Goal: Task Accomplishment & Management: Manage account settings

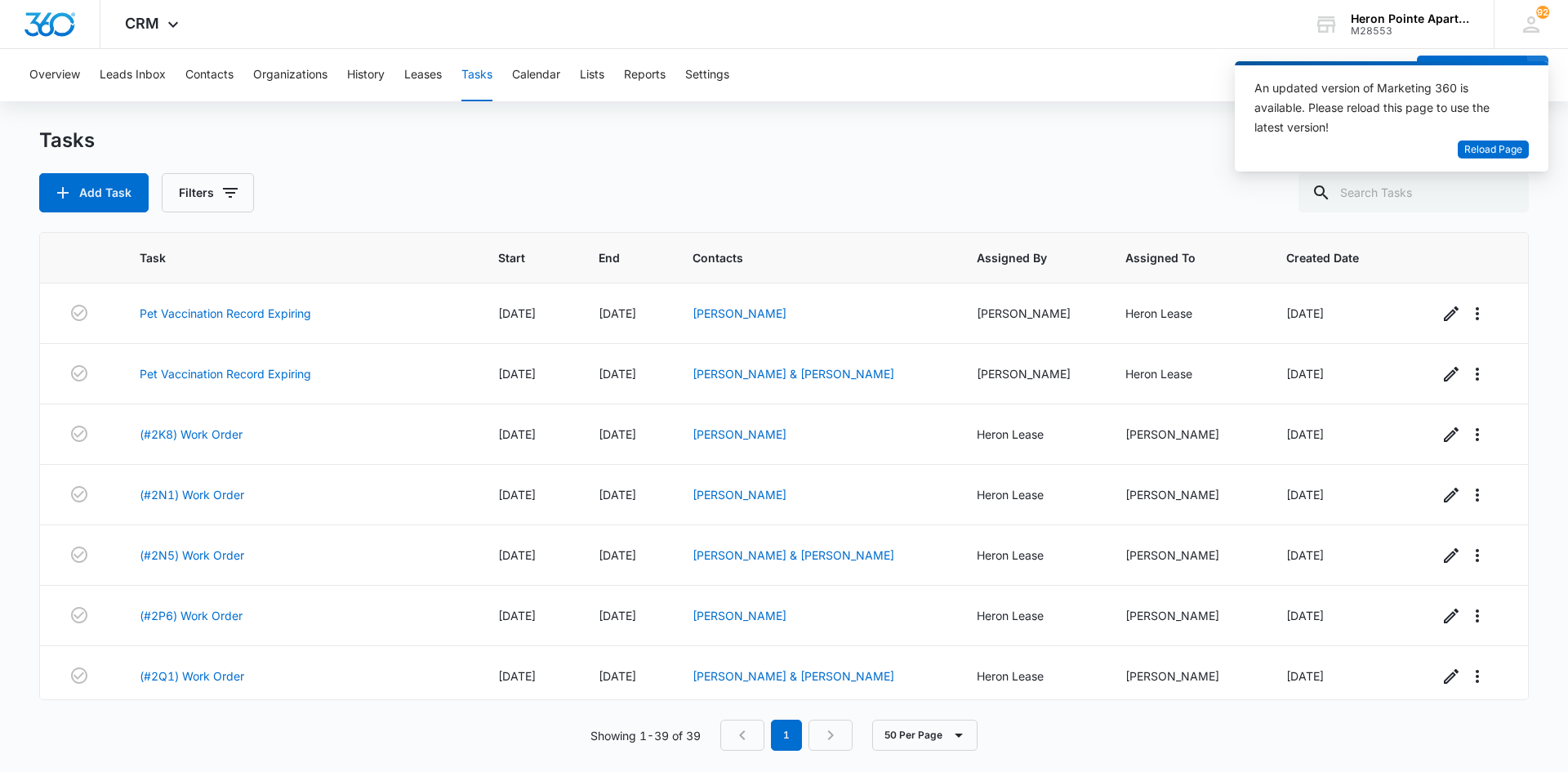
scroll to position [1962, 0]
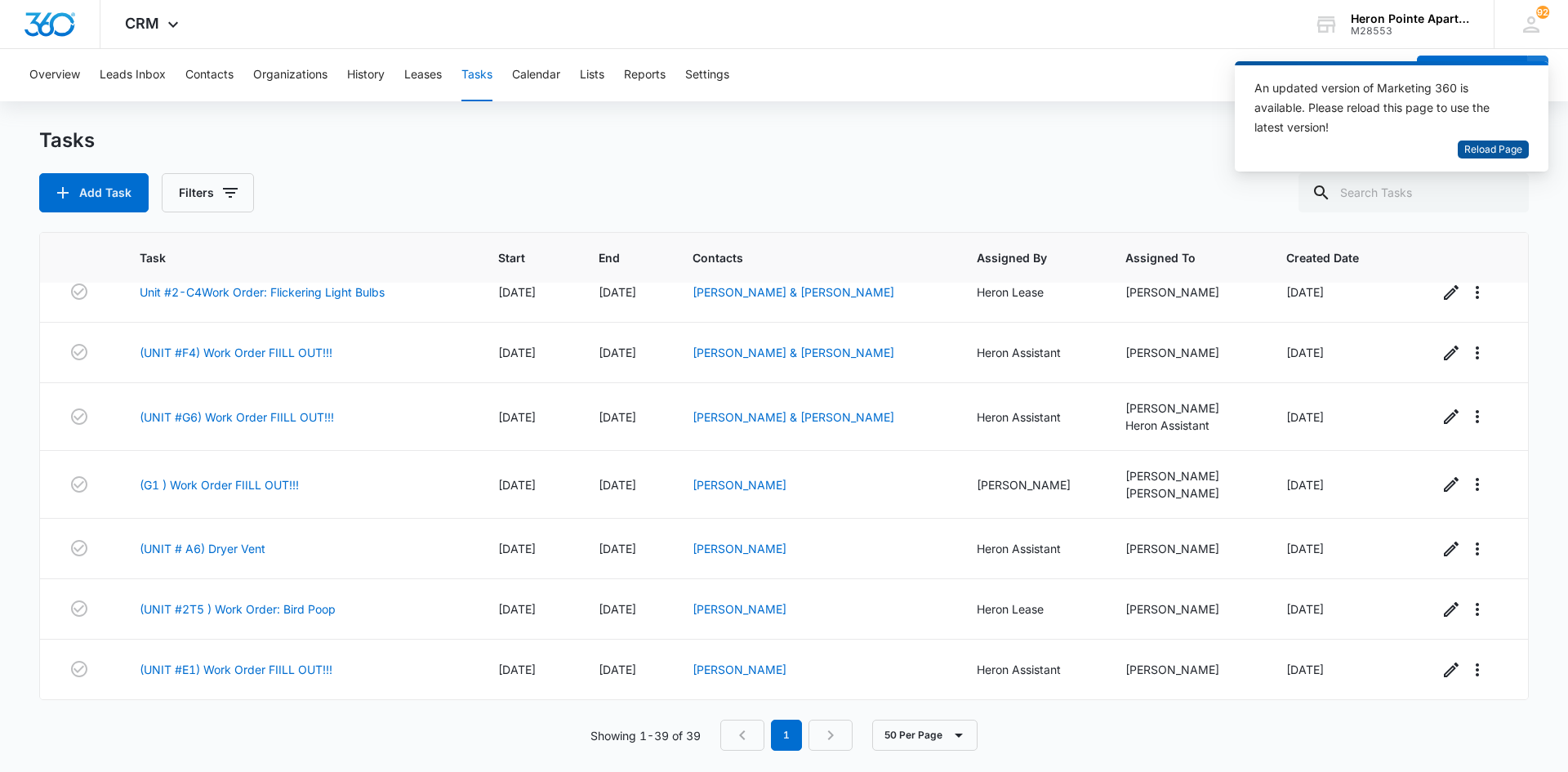
click at [1511, 143] on span "Reload Page" at bounding box center [1493, 149] width 58 height 16
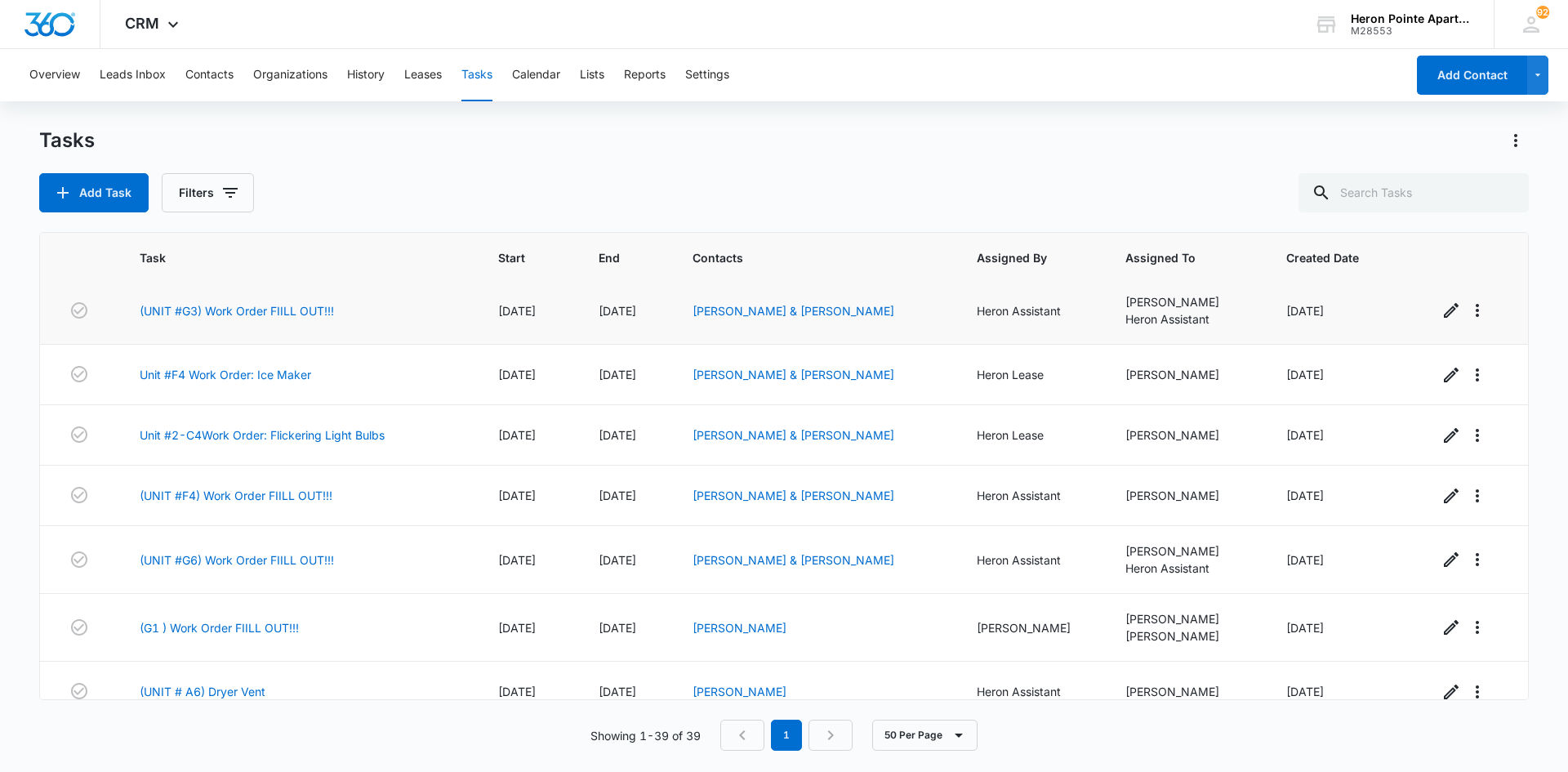
scroll to position [1962, 0]
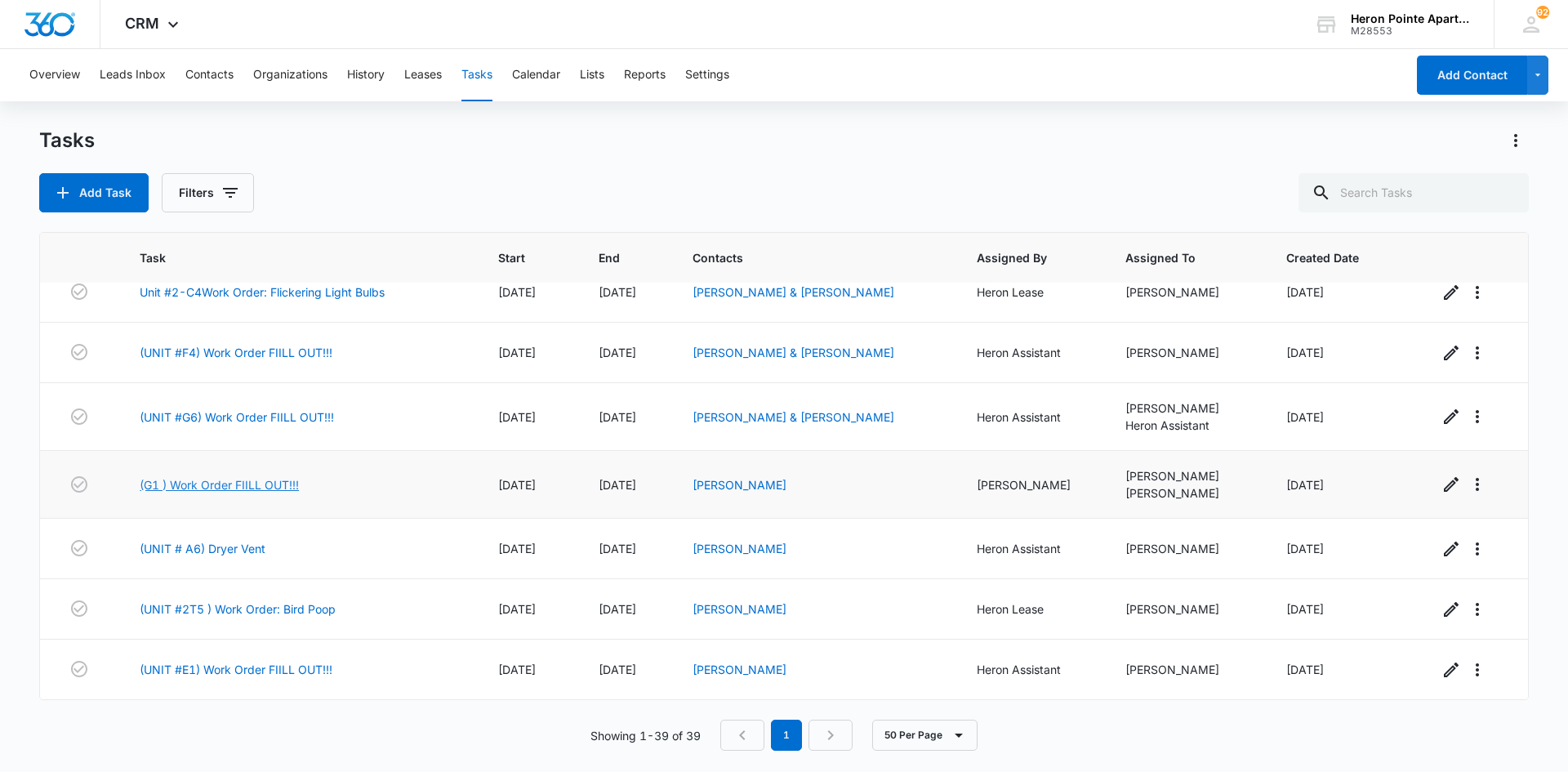
click at [252, 484] on link "(G1 ) Work Order FIILL OUT!!!" at bounding box center [219, 484] width 159 height 17
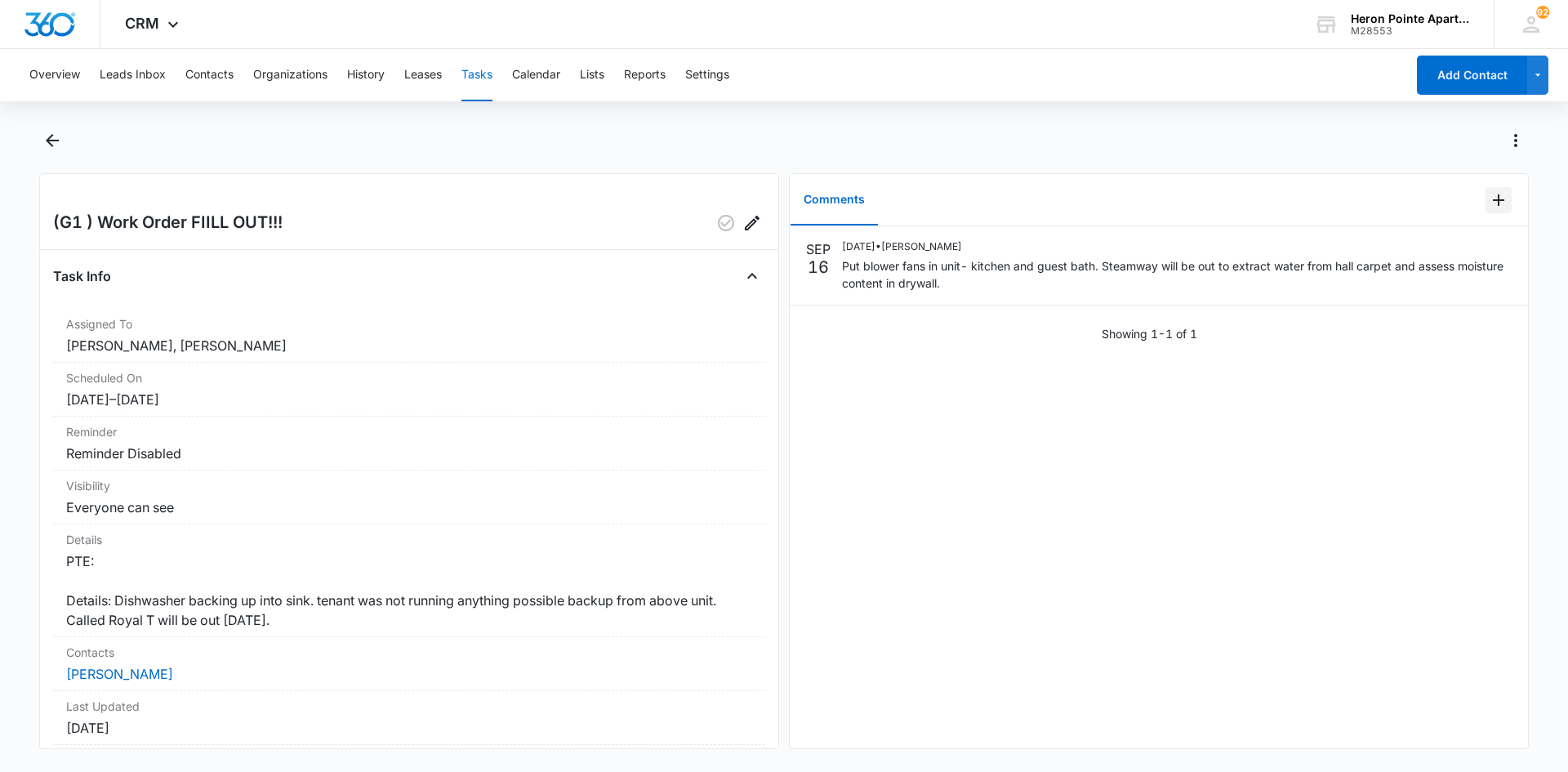
click at [1490, 198] on icon "Add Comment" at bounding box center [1498, 200] width 20 height 20
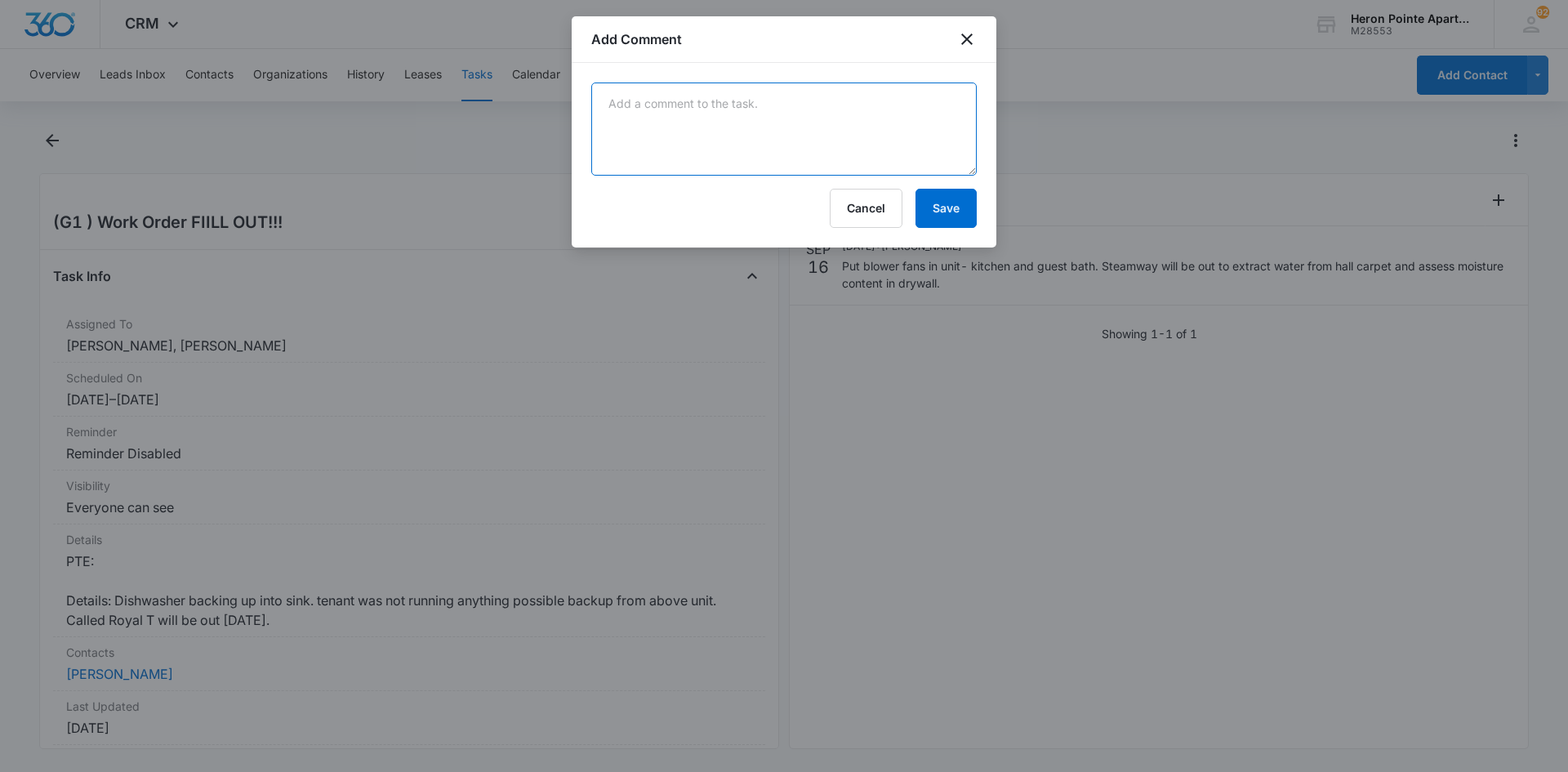
click at [713, 132] on textarea at bounding box center [784, 129] width 385 height 93
click at [742, 105] on textarea "Royal T snaked all drains, found back up in main drain (mechanical closet drain…" at bounding box center [784, 129] width 385 height 93
click at [921, 113] on textarea "Royal T snaked all drains for good measure, found back up in main drain (mechan…" at bounding box center [784, 129] width 385 height 93
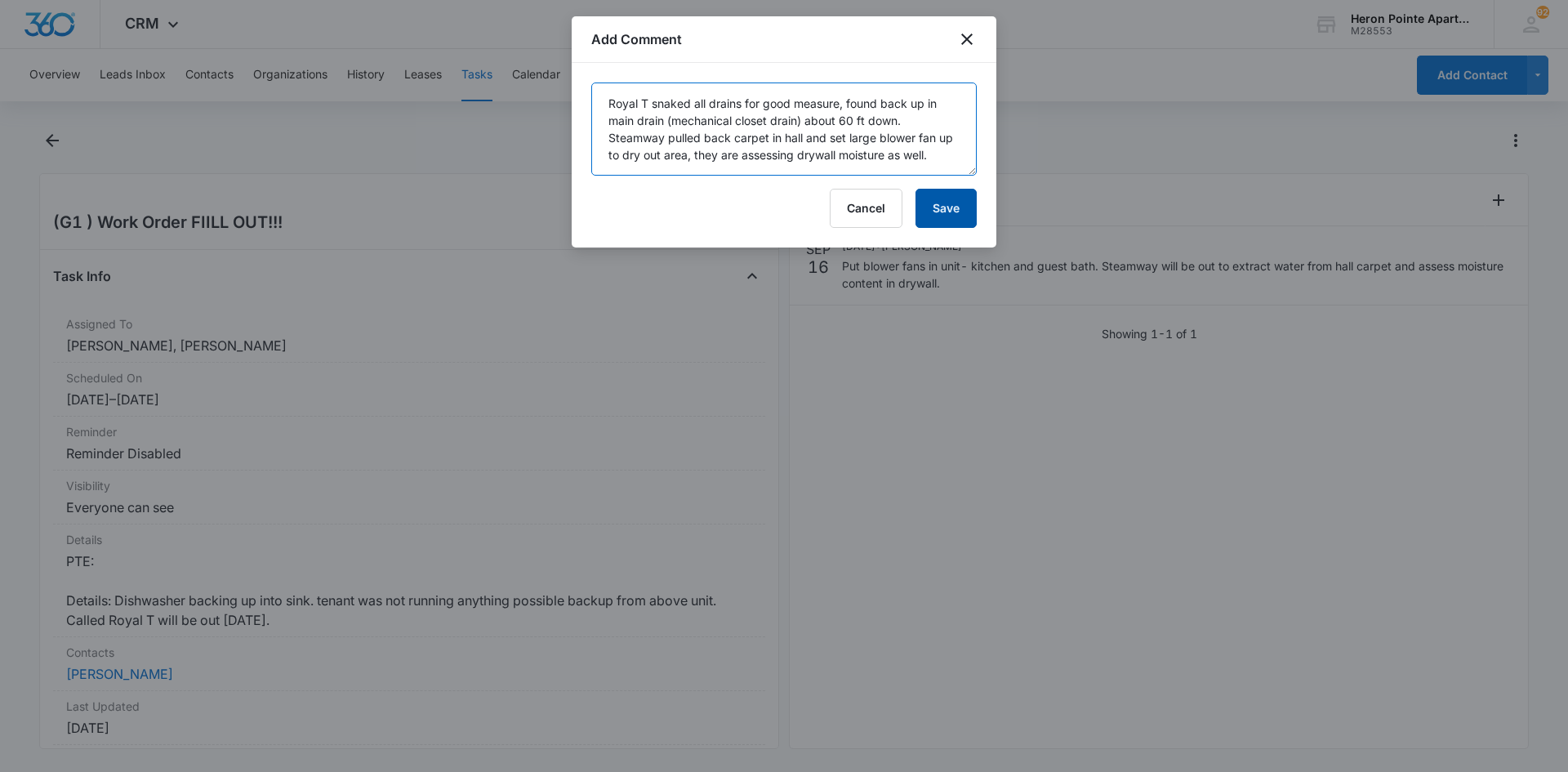
type textarea "Royal T snaked all drains for good measure, found back up in main drain (mechan…"
click at [951, 204] on button "Save" at bounding box center [946, 208] width 61 height 39
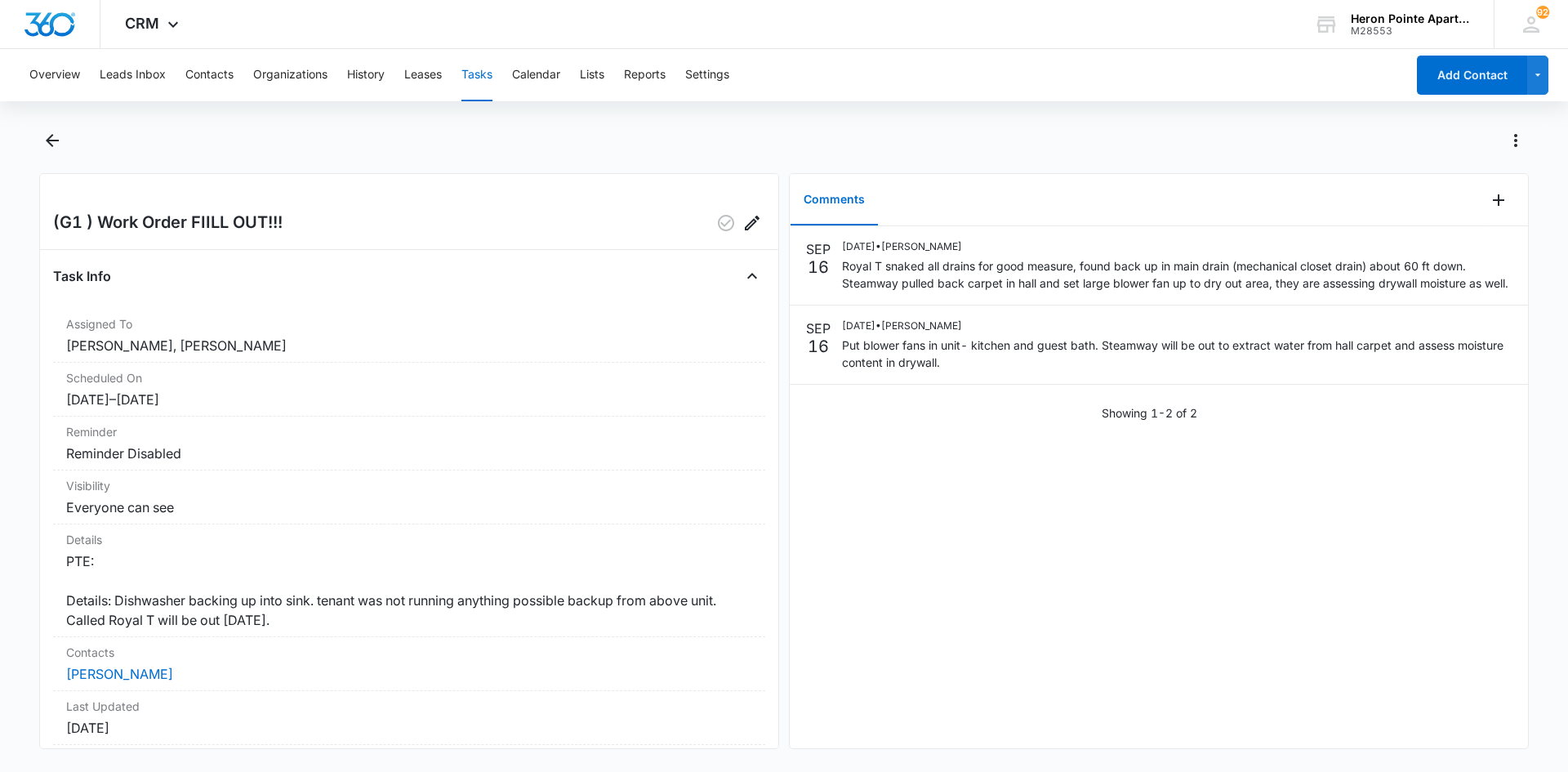
click at [480, 67] on button "Tasks" at bounding box center [477, 75] width 31 height 52
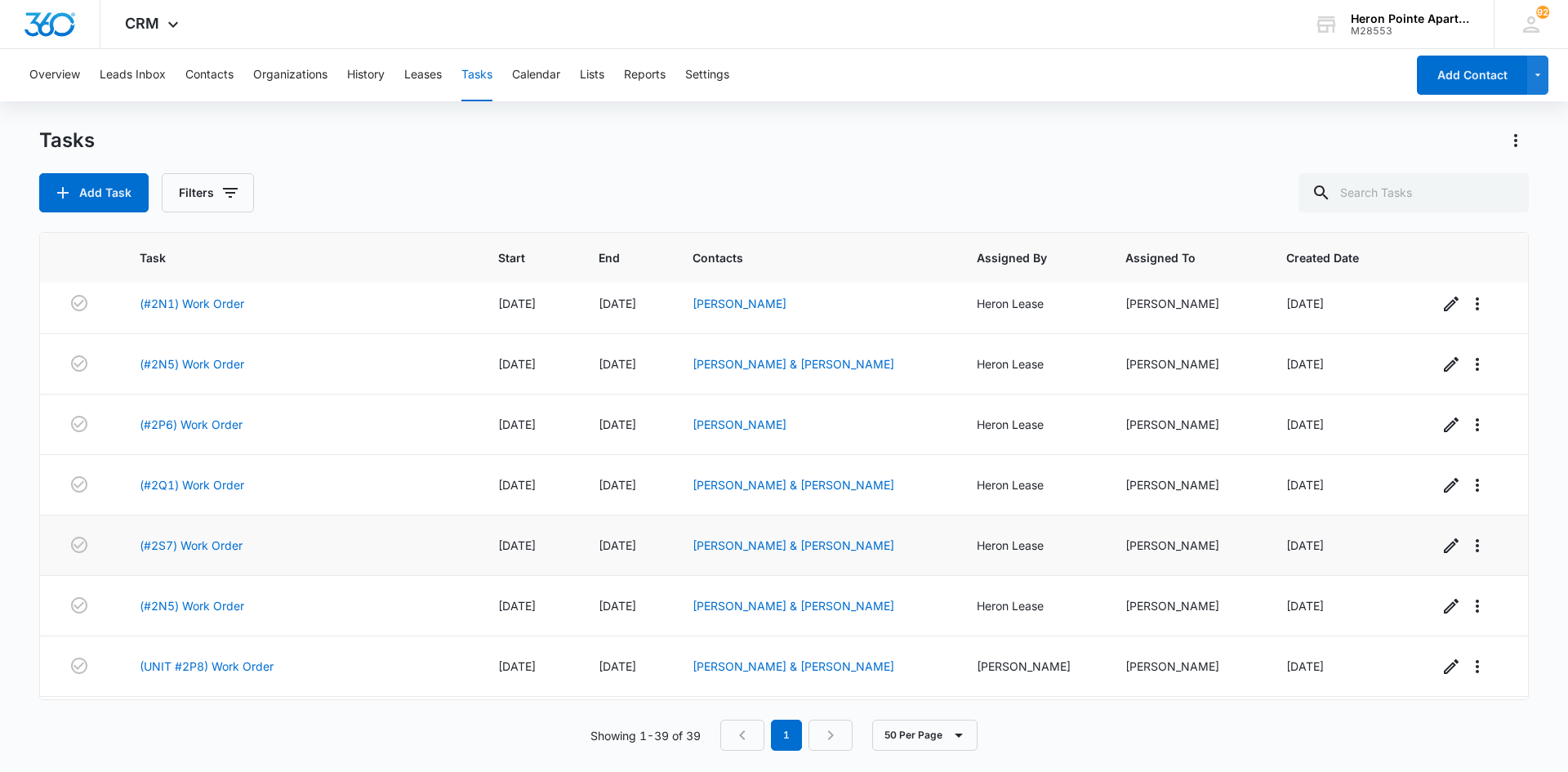
scroll to position [163, 0]
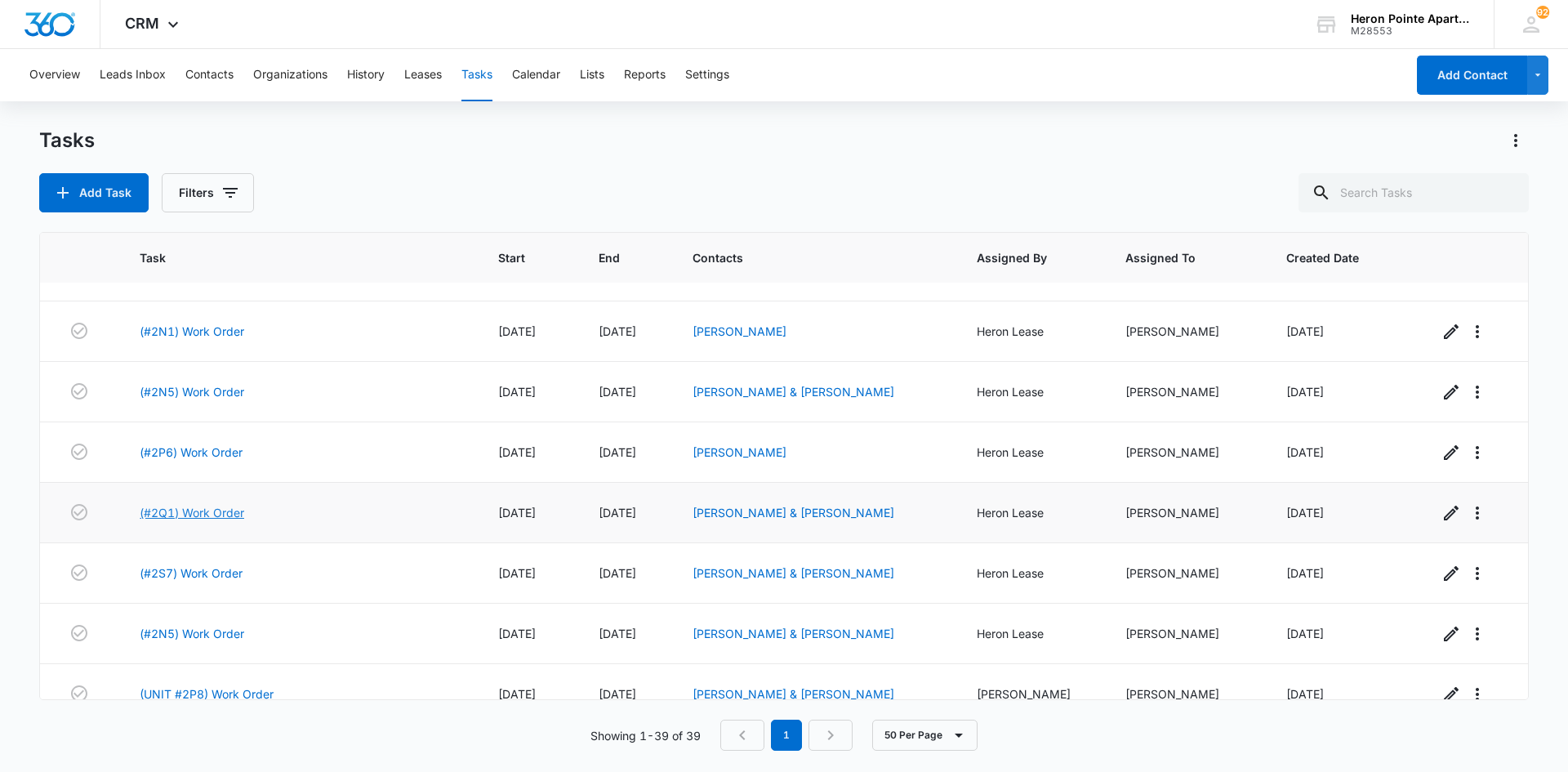
click at [209, 514] on link "(#2Q1) Work Order" at bounding box center [192, 512] width 105 height 17
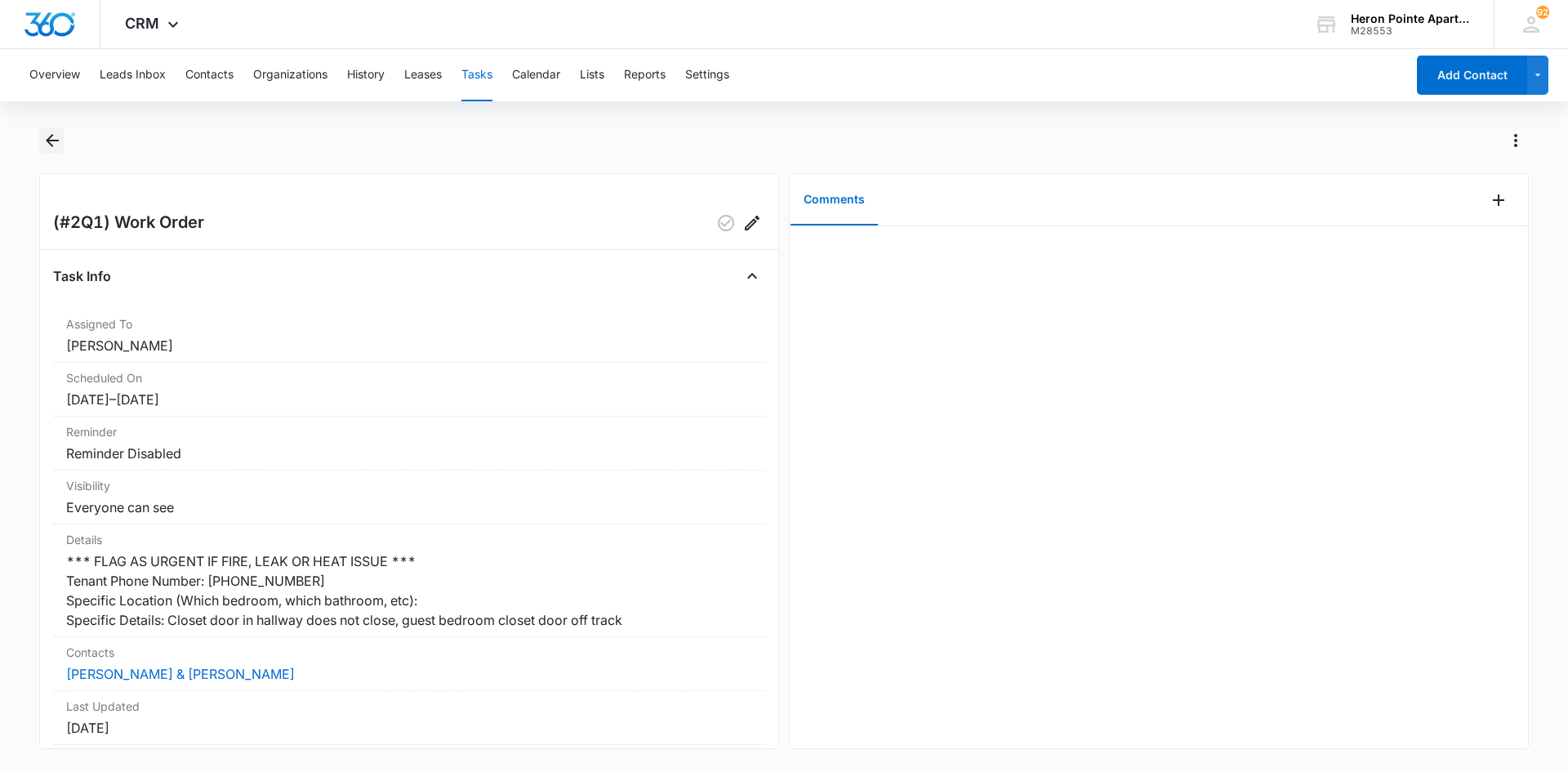
click at [57, 143] on icon "Back" at bounding box center [52, 140] width 20 height 20
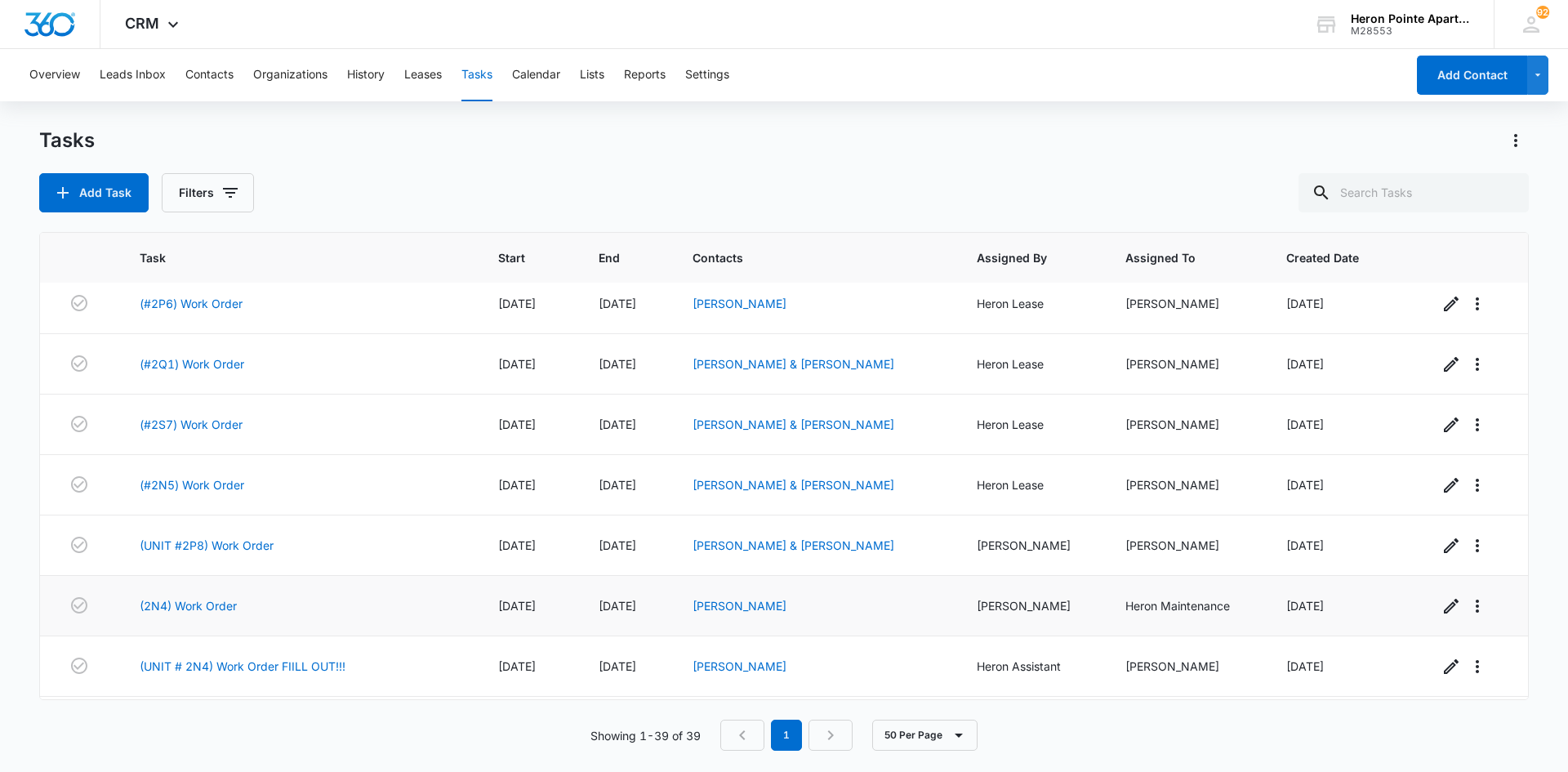
scroll to position [327, 0]
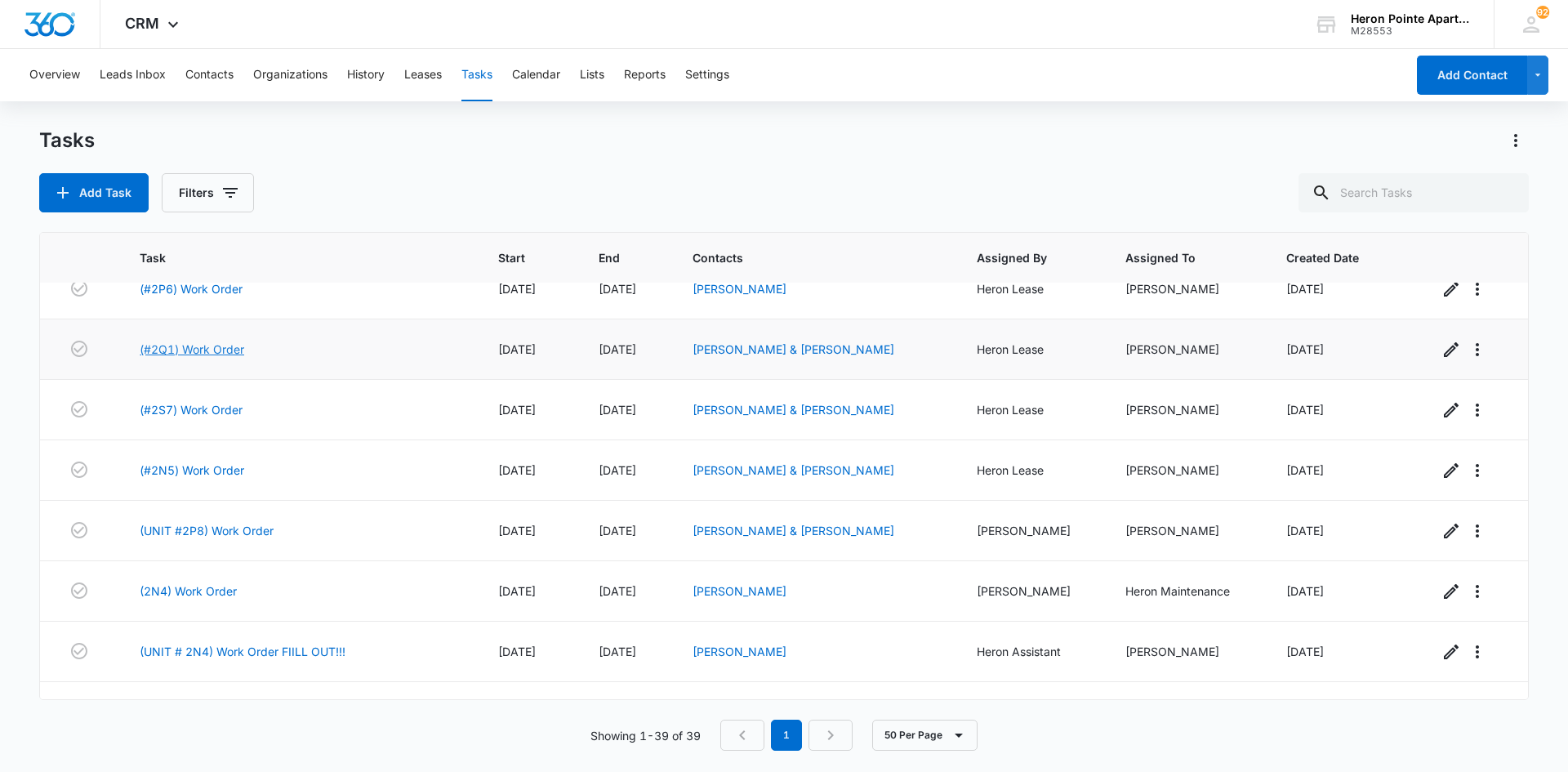
click at [211, 351] on link "(#2Q1) Work Order" at bounding box center [192, 348] width 105 height 17
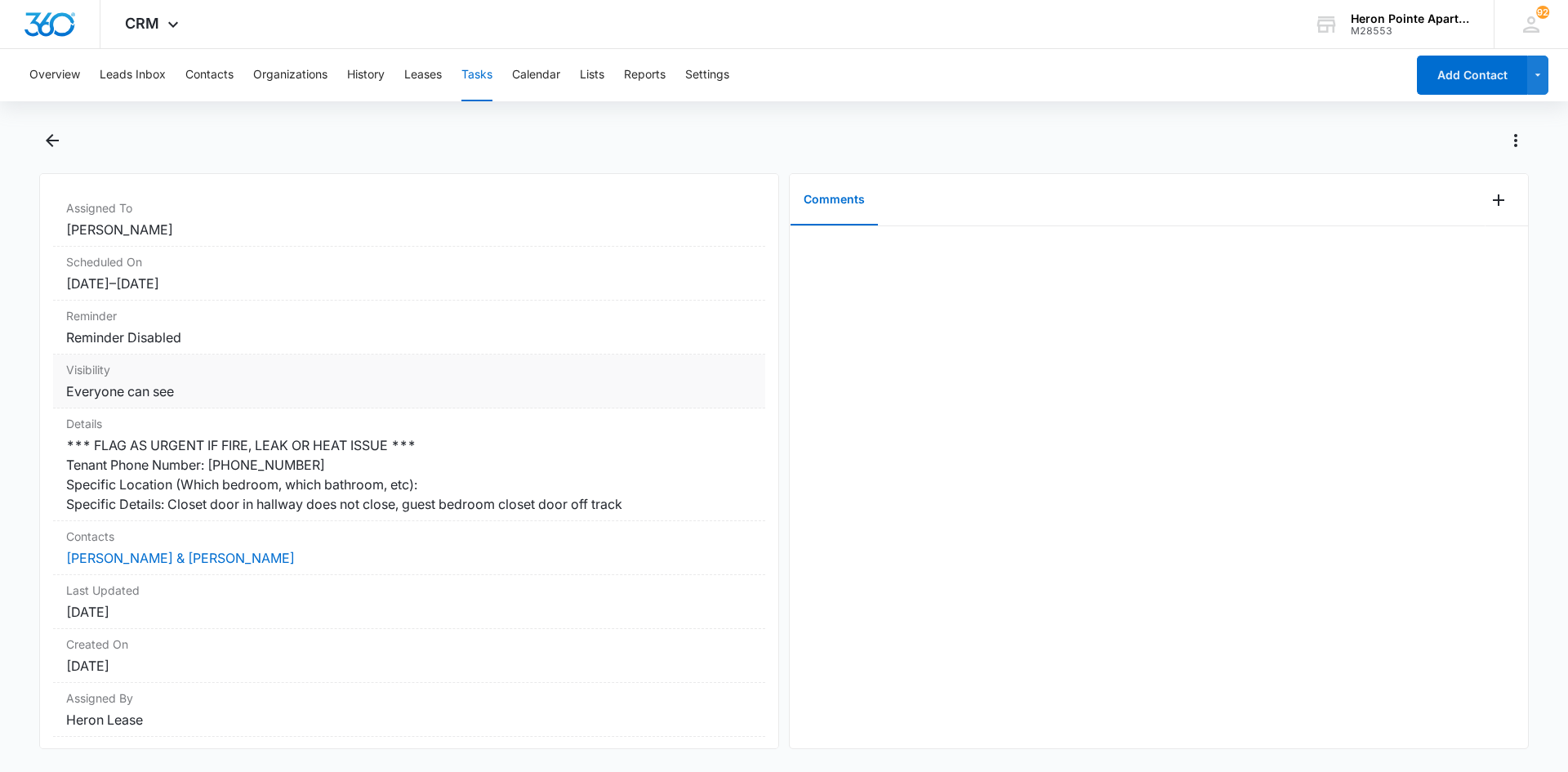
scroll to position [242, 0]
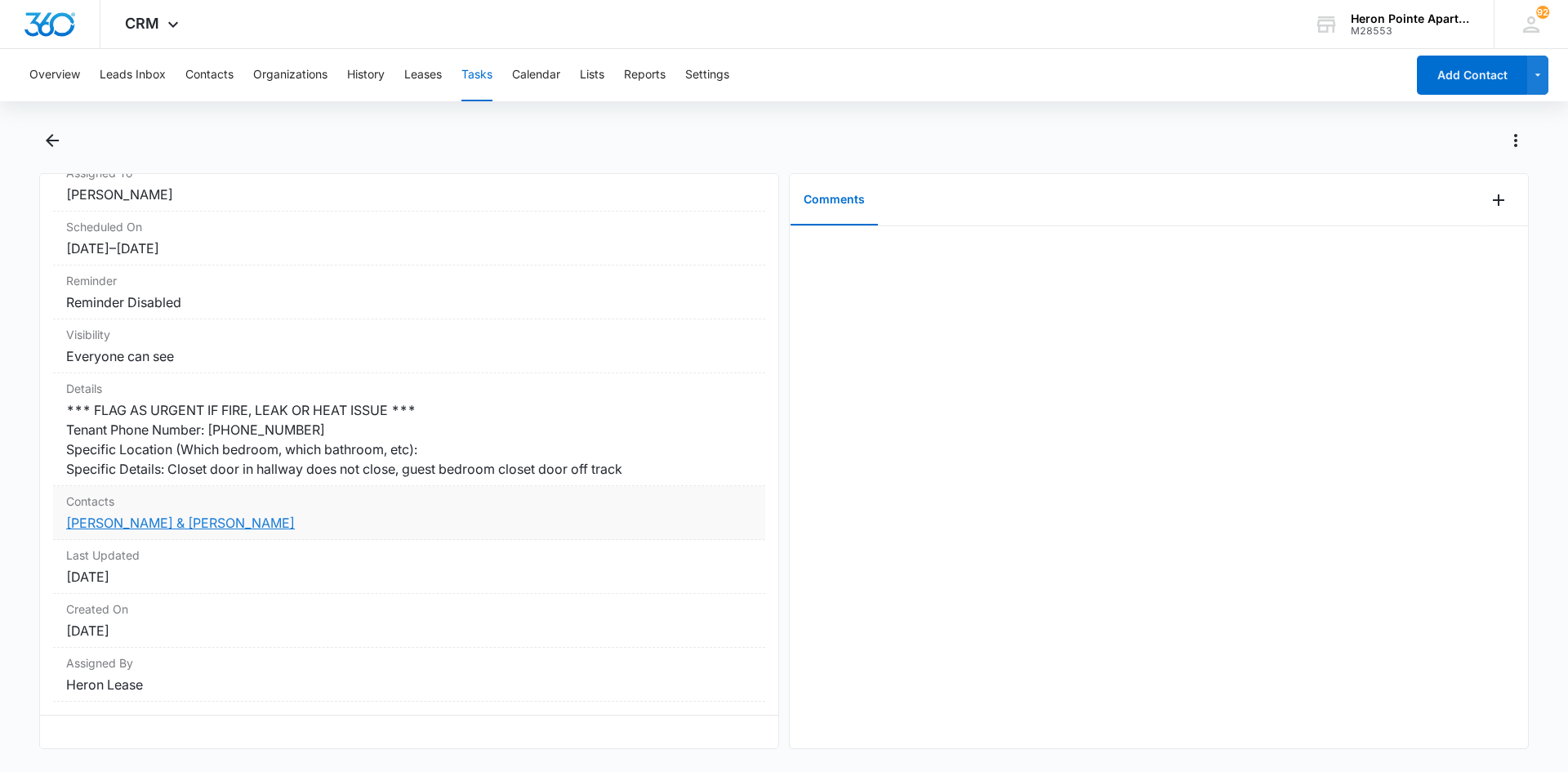
click at [112, 515] on link "[PERSON_NAME] & [PERSON_NAME]" at bounding box center [180, 523] width 229 height 16
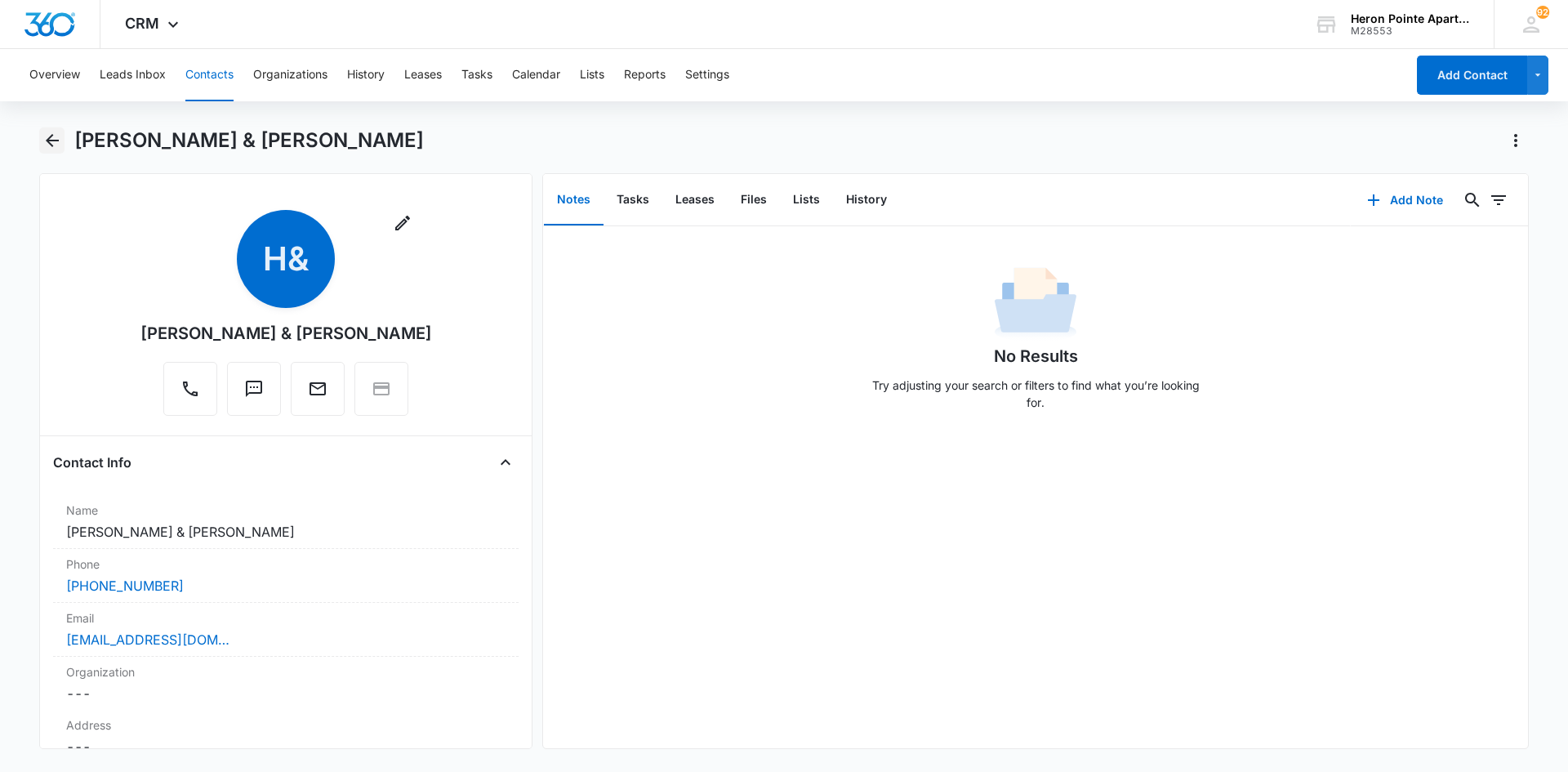
click at [52, 139] on icon "Back" at bounding box center [52, 140] width 20 height 20
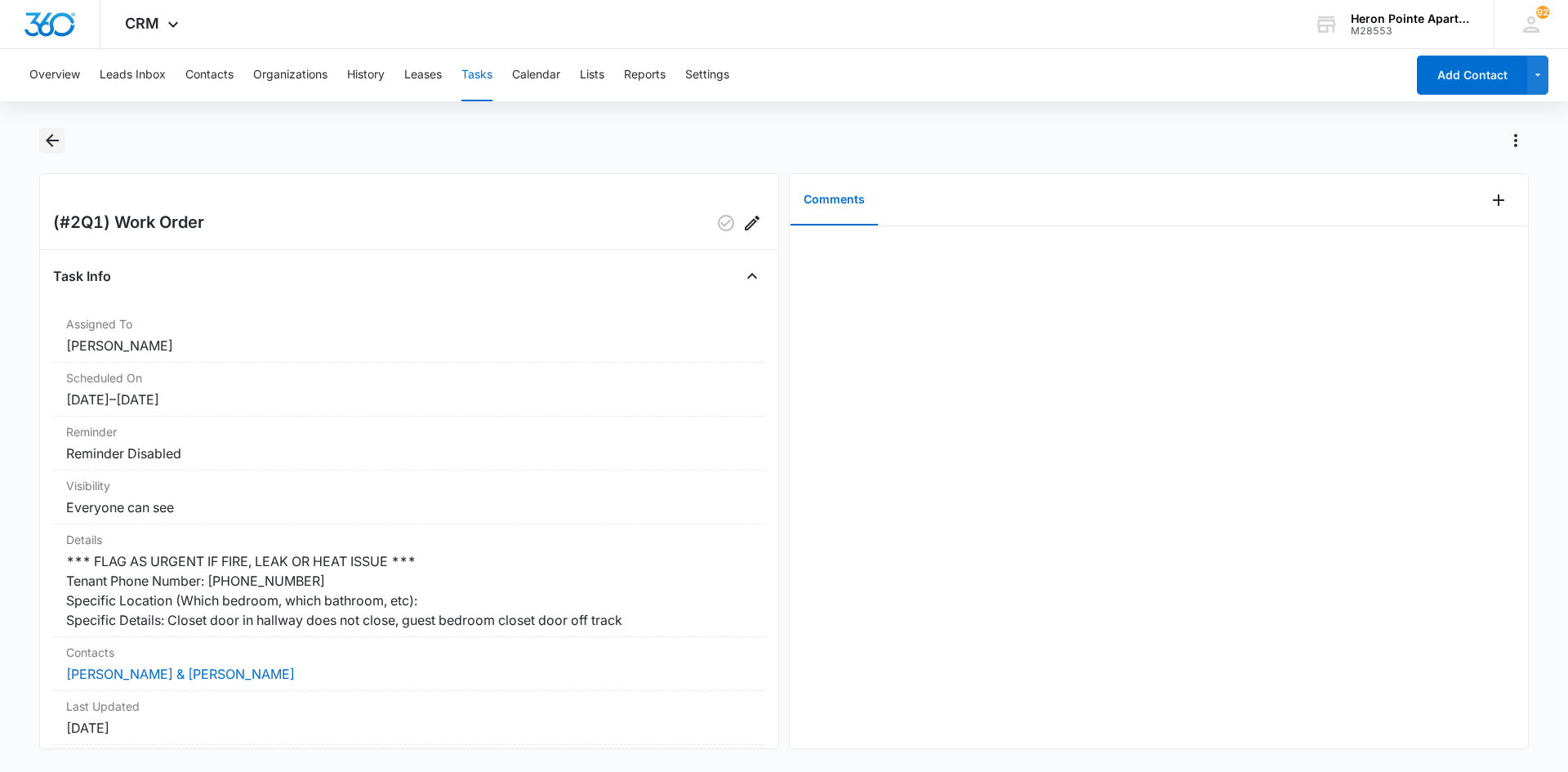
click at [52, 145] on icon "Back" at bounding box center [52, 140] width 13 height 13
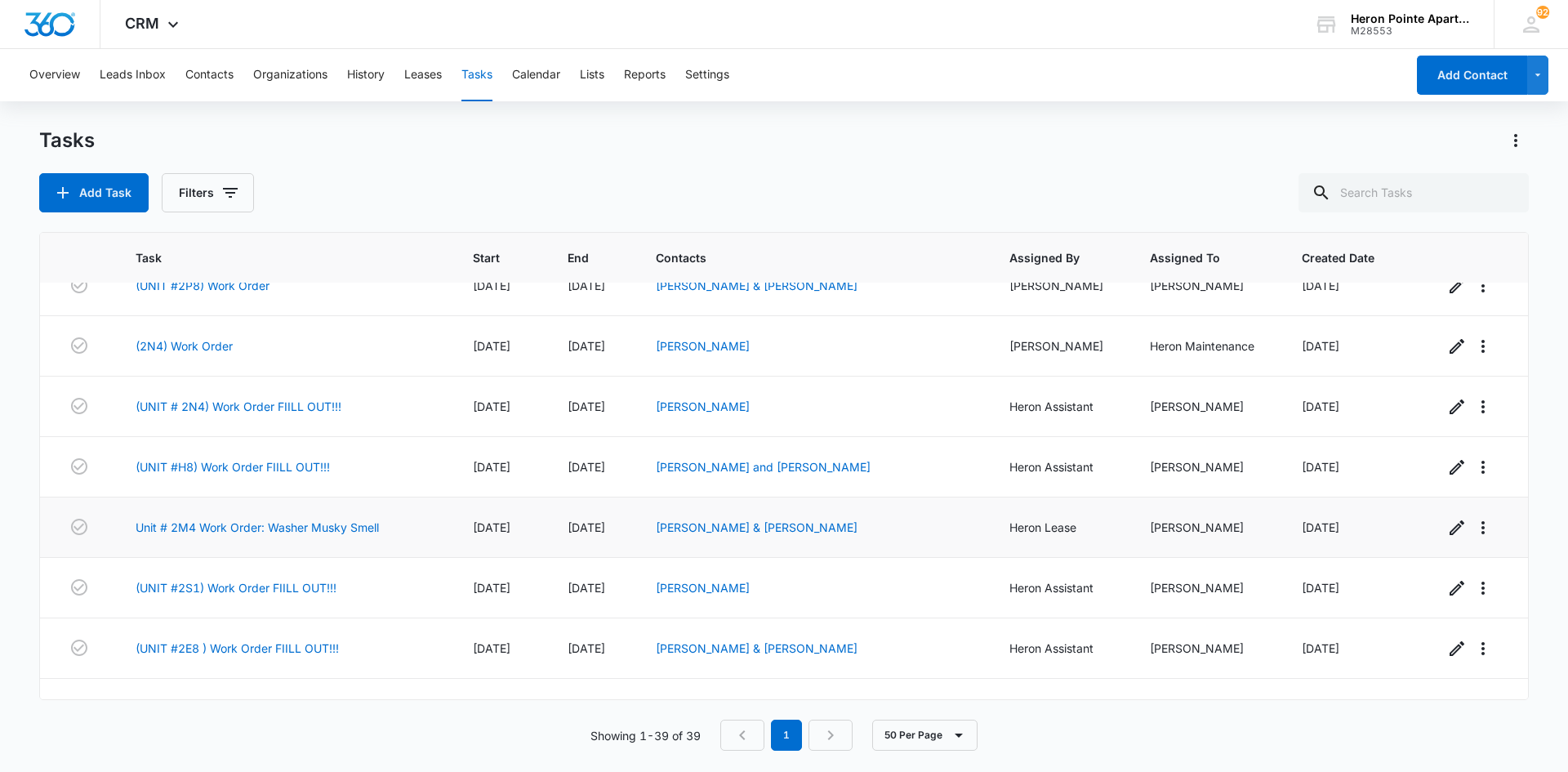
scroll to position [653, 0]
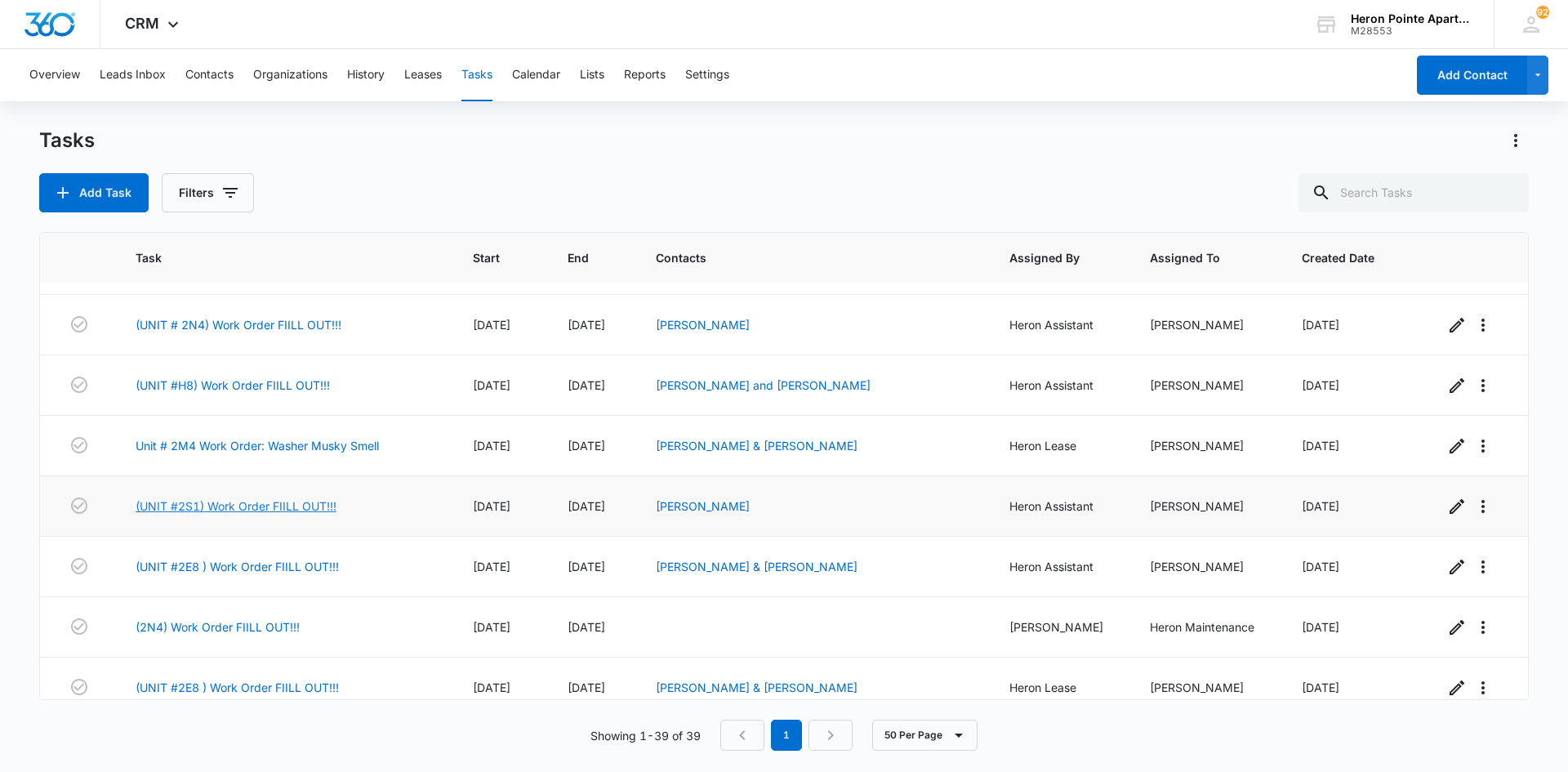
click at [266, 502] on link "(UNIT #2S1) Work Order FIILL OUT!!!" at bounding box center [235, 506] width 201 height 17
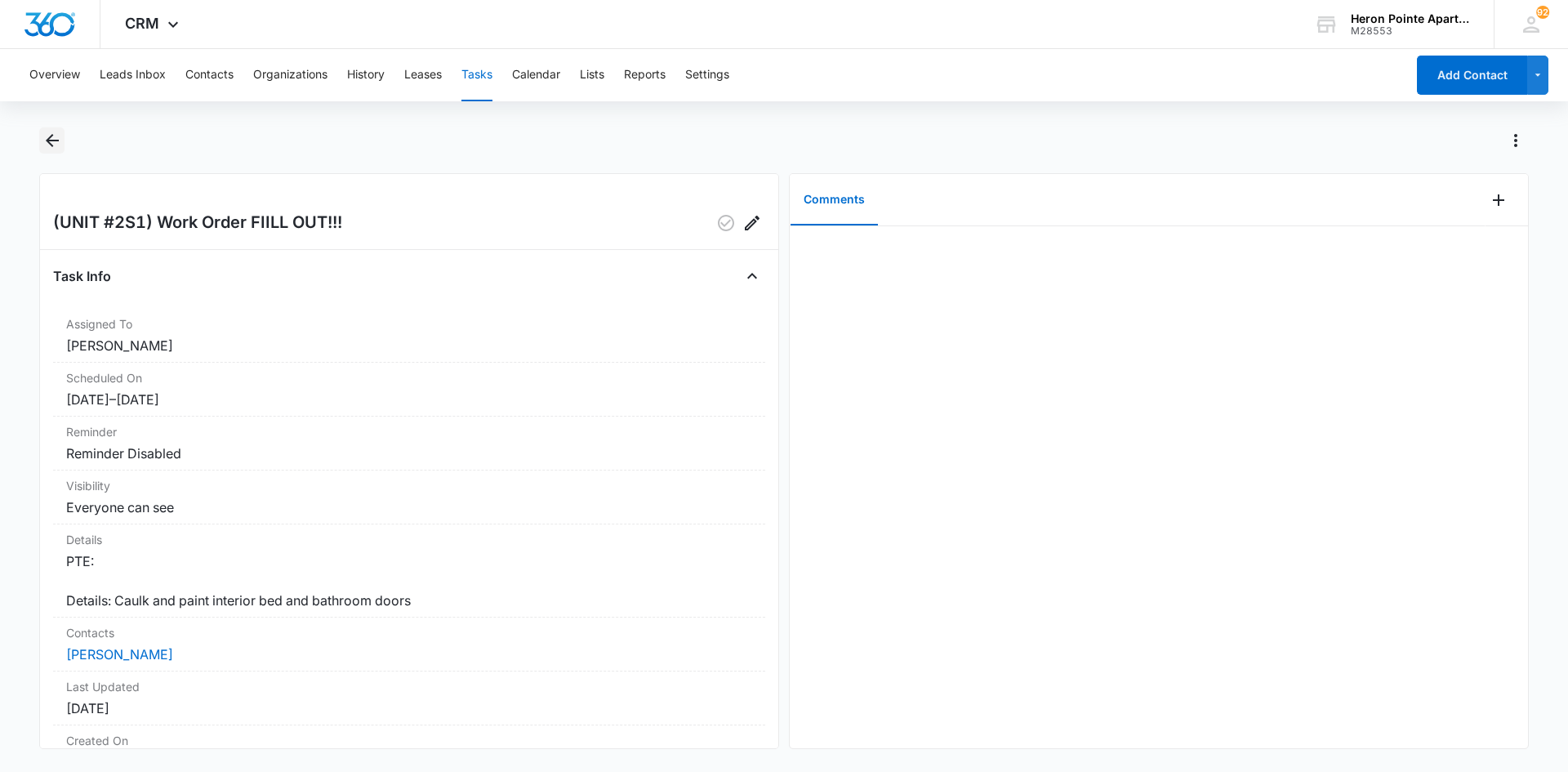
click at [52, 146] on icon "Back" at bounding box center [52, 140] width 13 height 13
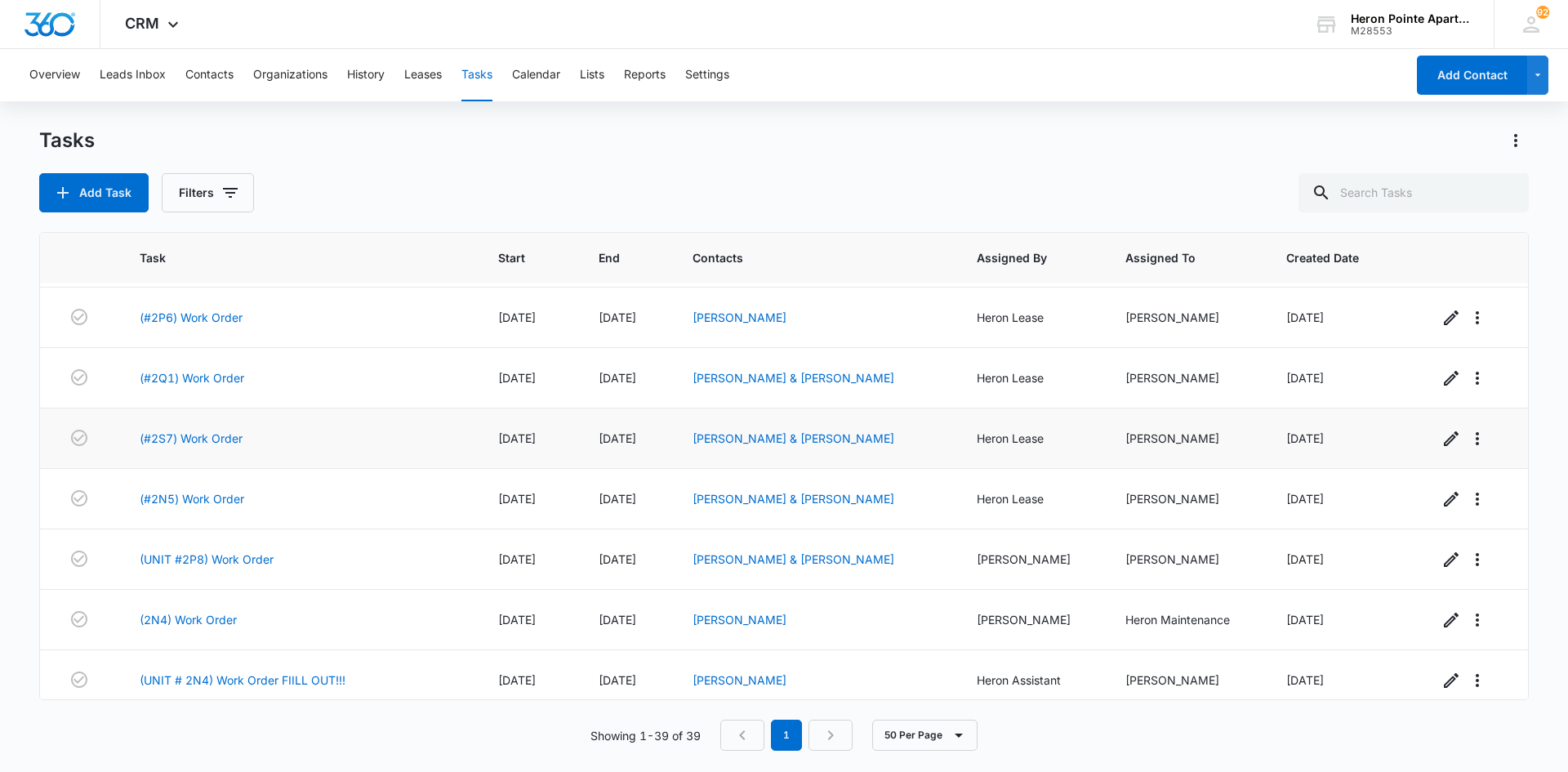
scroll to position [327, 0]
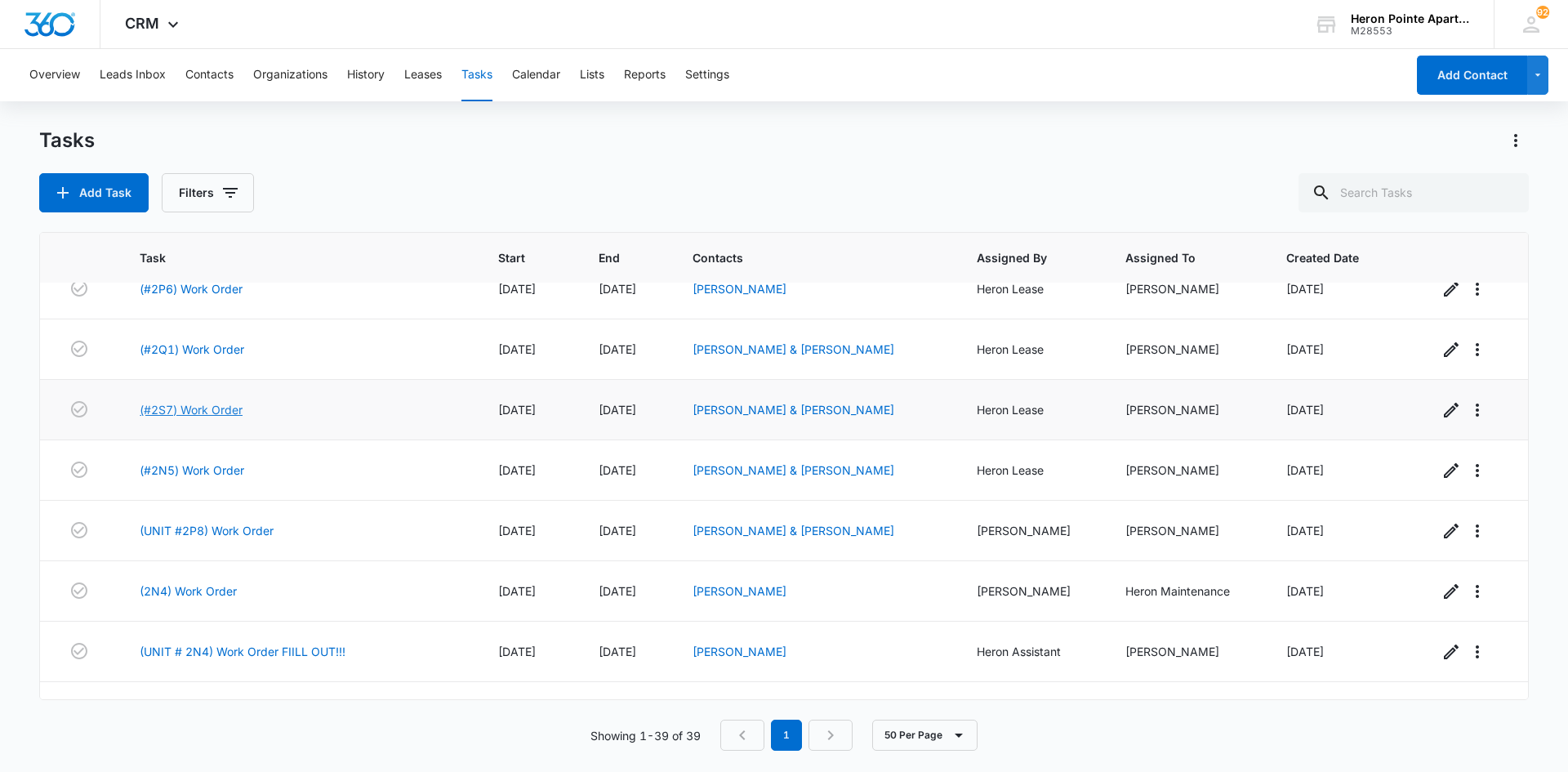
click at [207, 414] on link "(#2S7) Work Order" at bounding box center [191, 409] width 103 height 17
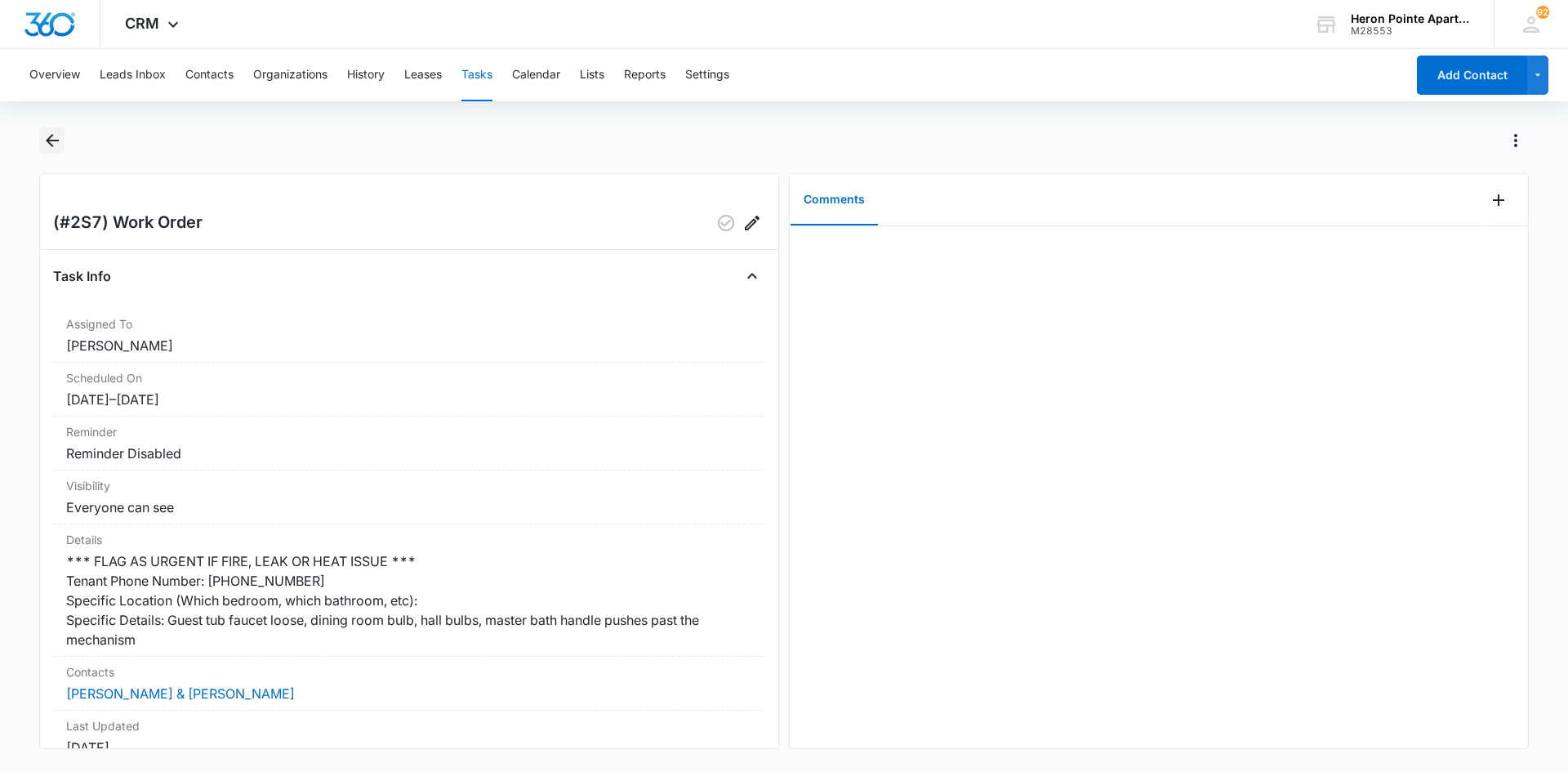
click at [55, 140] on icon "Back" at bounding box center [52, 140] width 13 height 13
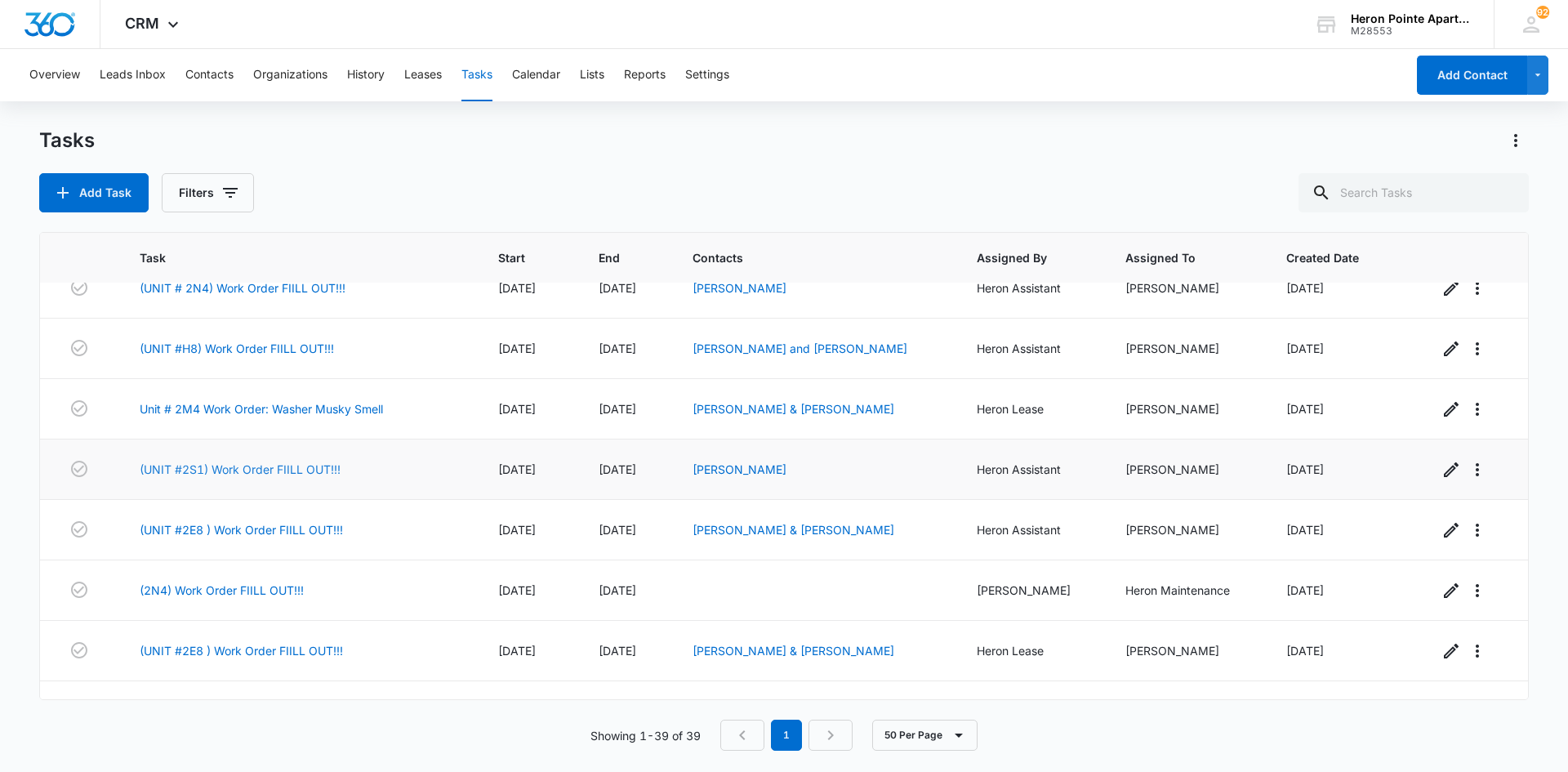
scroll to position [735, 0]
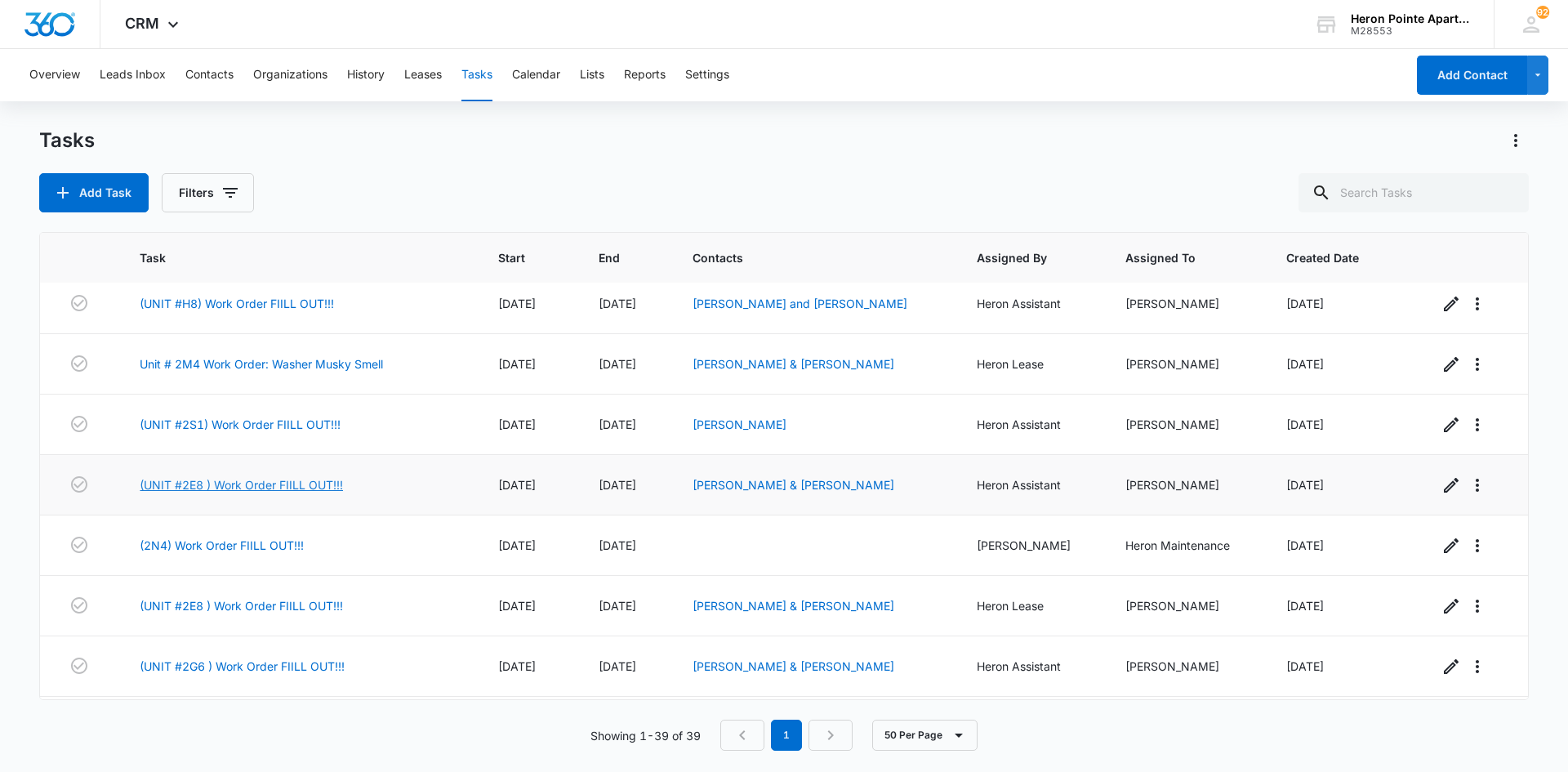
click at [261, 485] on link "(UNIT #2E8 ) Work Order FIILL OUT!!!" at bounding box center [241, 484] width 203 height 17
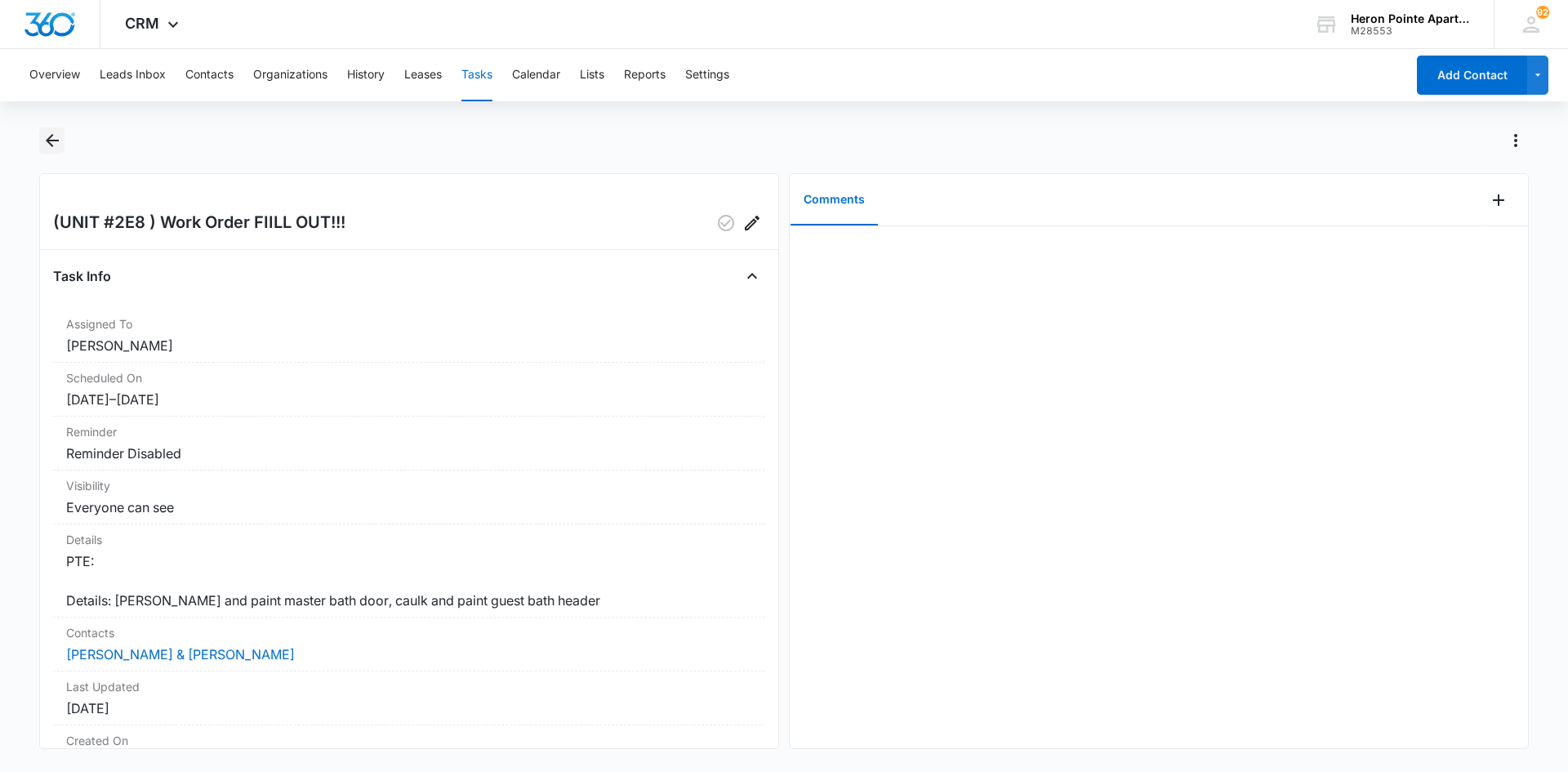
click at [49, 146] on icon "Back" at bounding box center [52, 140] width 20 height 20
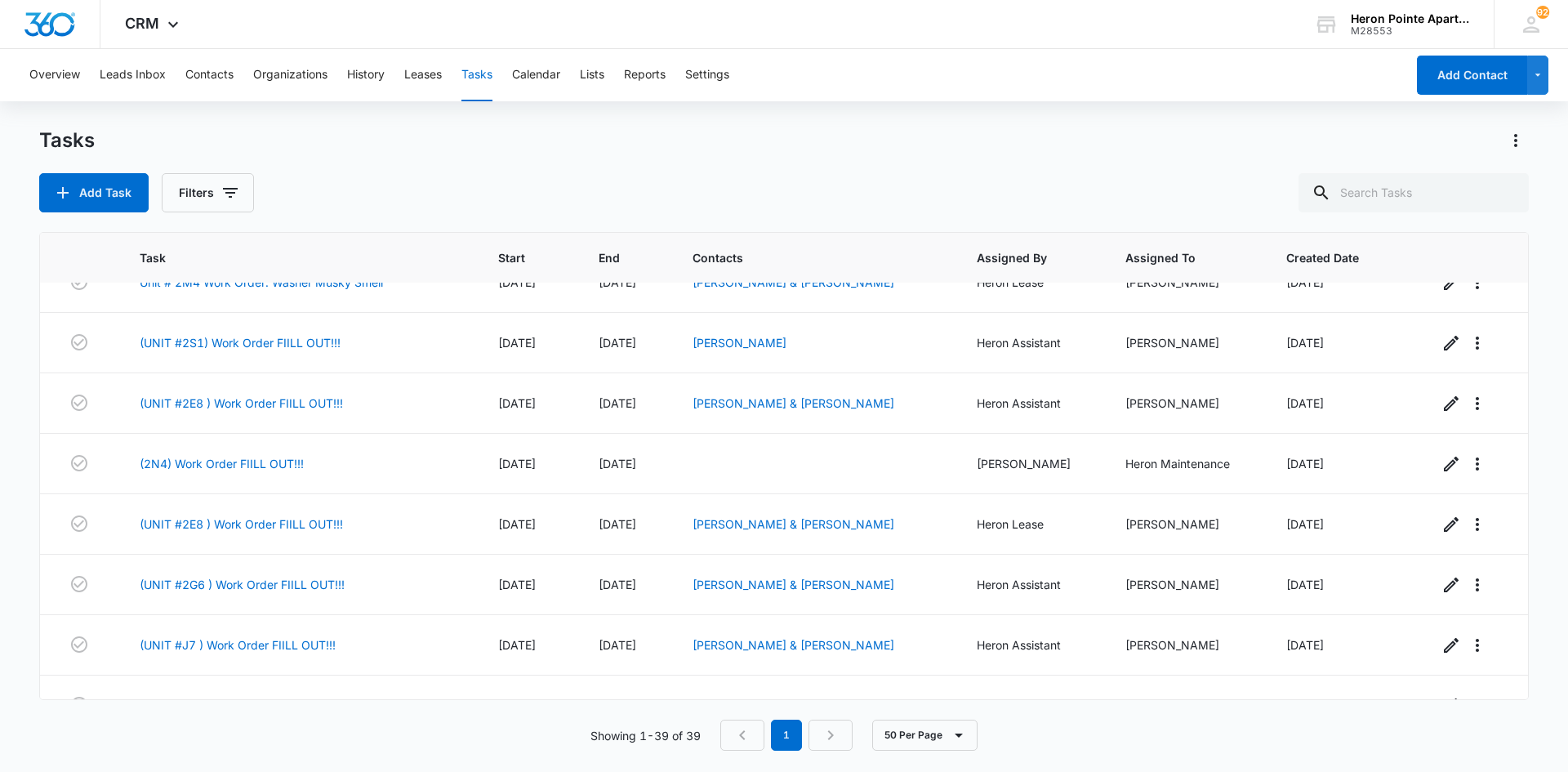
scroll to position [898, 0]
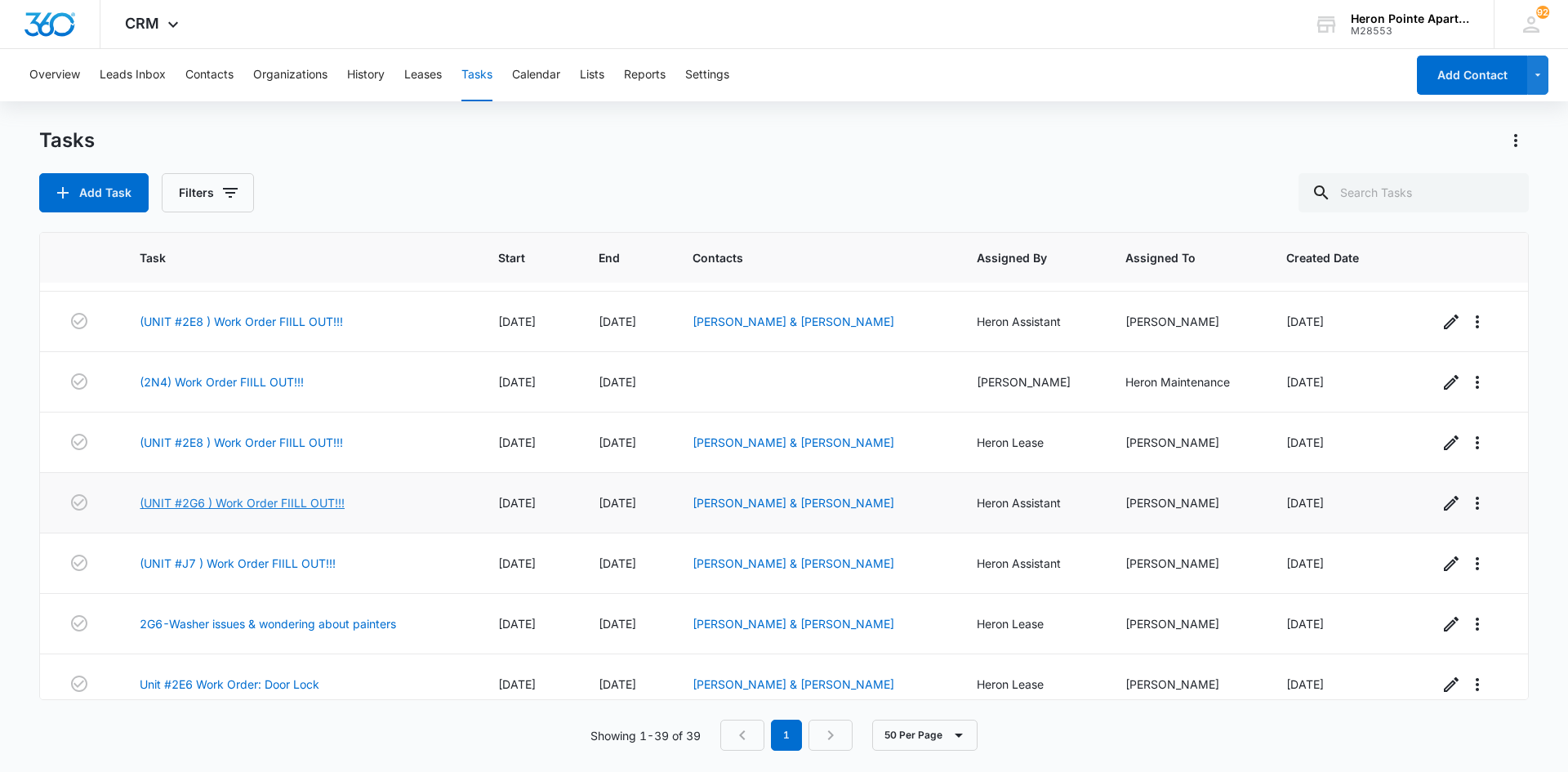
click at [277, 502] on link "(UNIT #2G6 ) Work Order FIILL OUT!!!" at bounding box center [242, 502] width 205 height 17
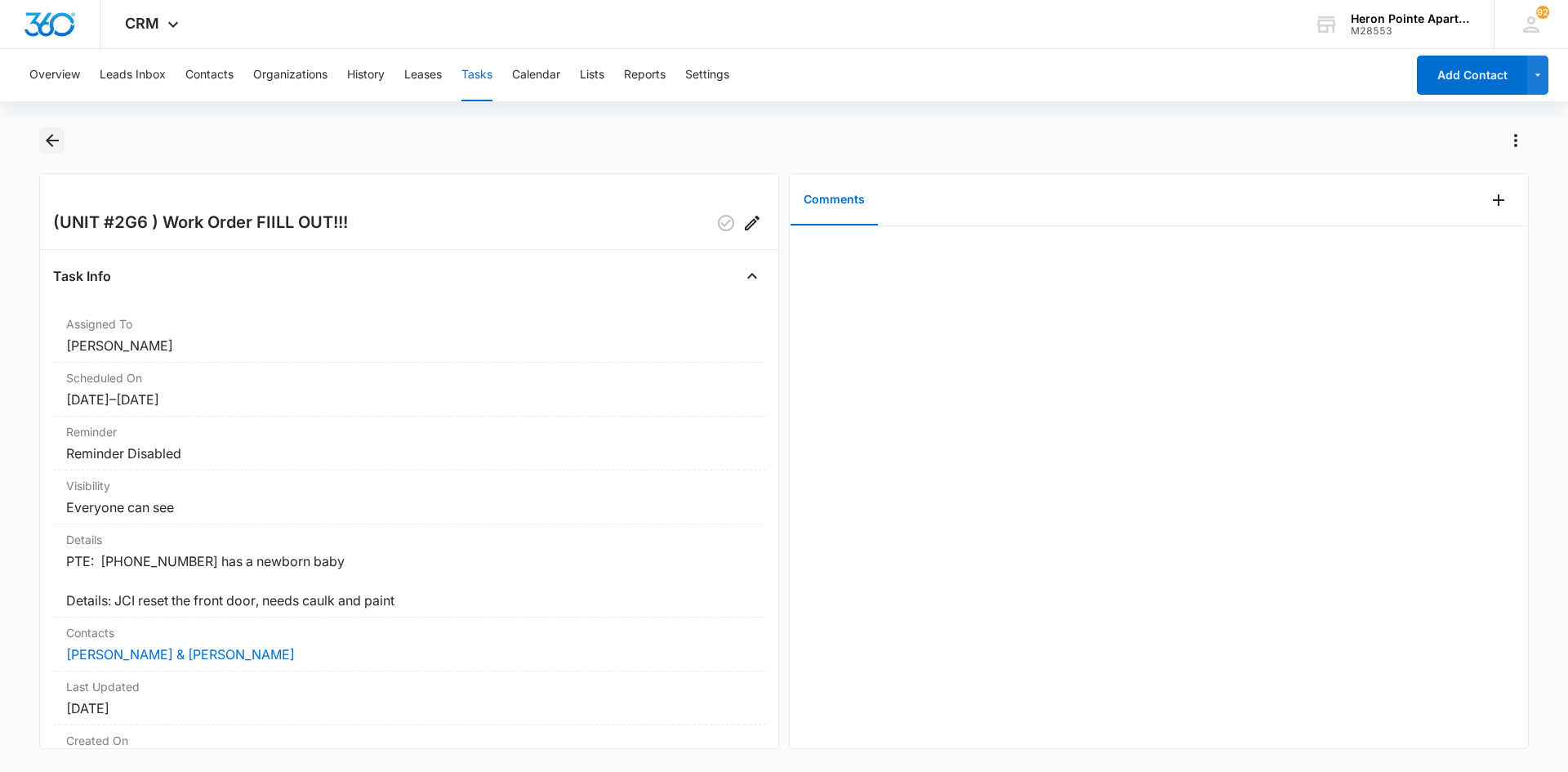
click at [52, 139] on icon "Back" at bounding box center [52, 140] width 13 height 13
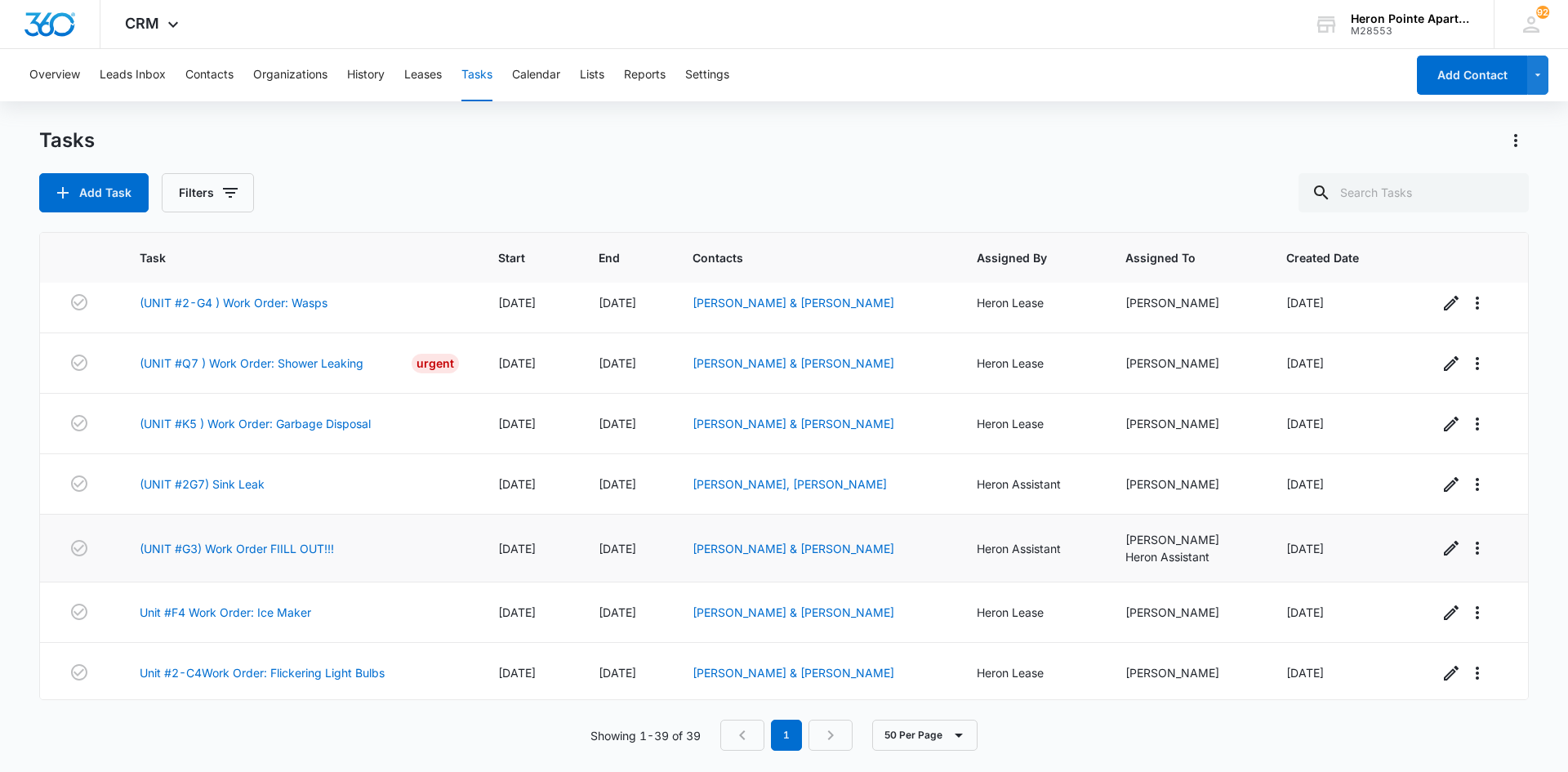
scroll to position [1554, 0]
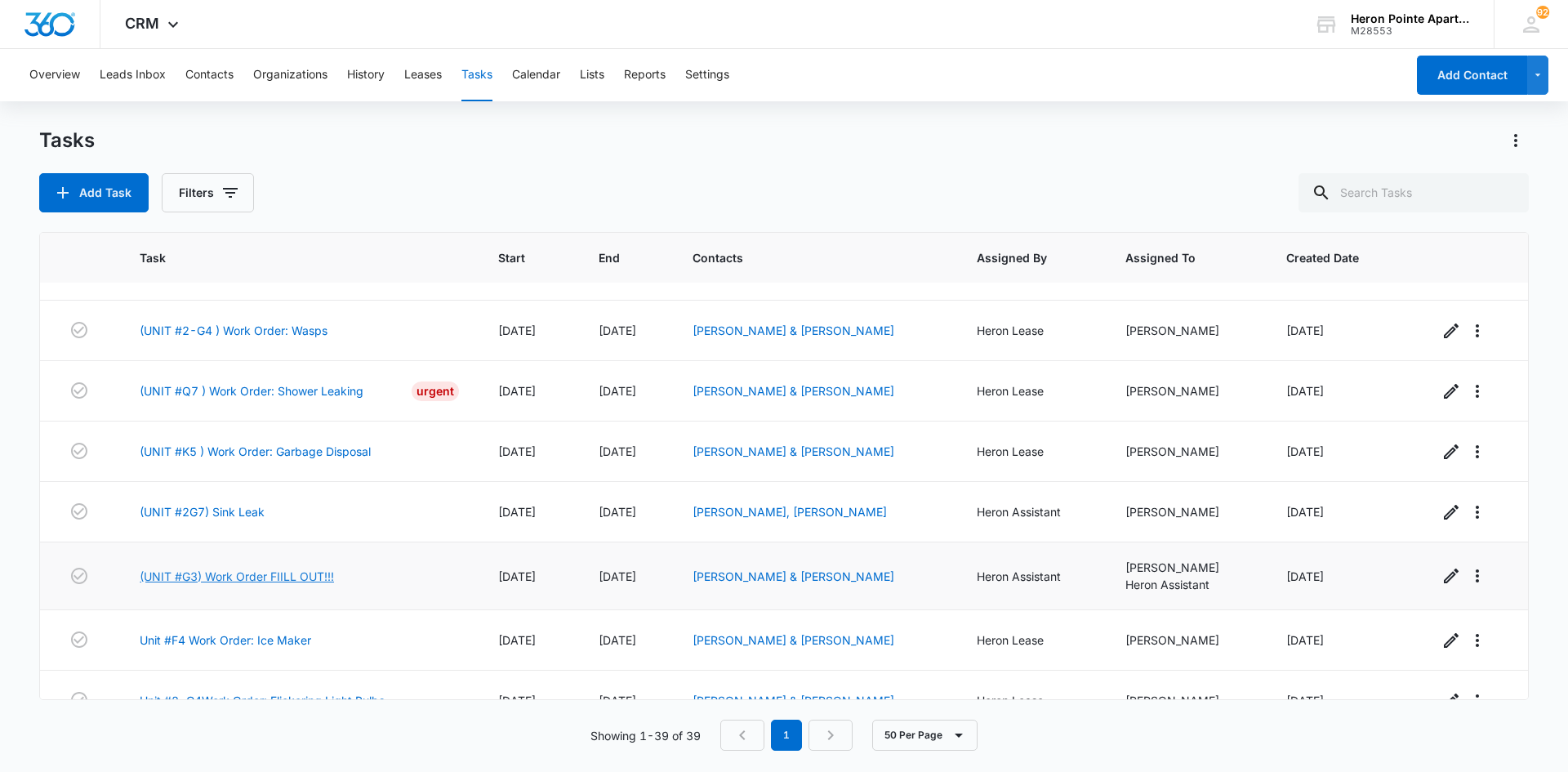
click at [290, 571] on link "(UNIT #G3) Work Order FIILL OUT!!!" at bounding box center [236, 575] width 194 height 17
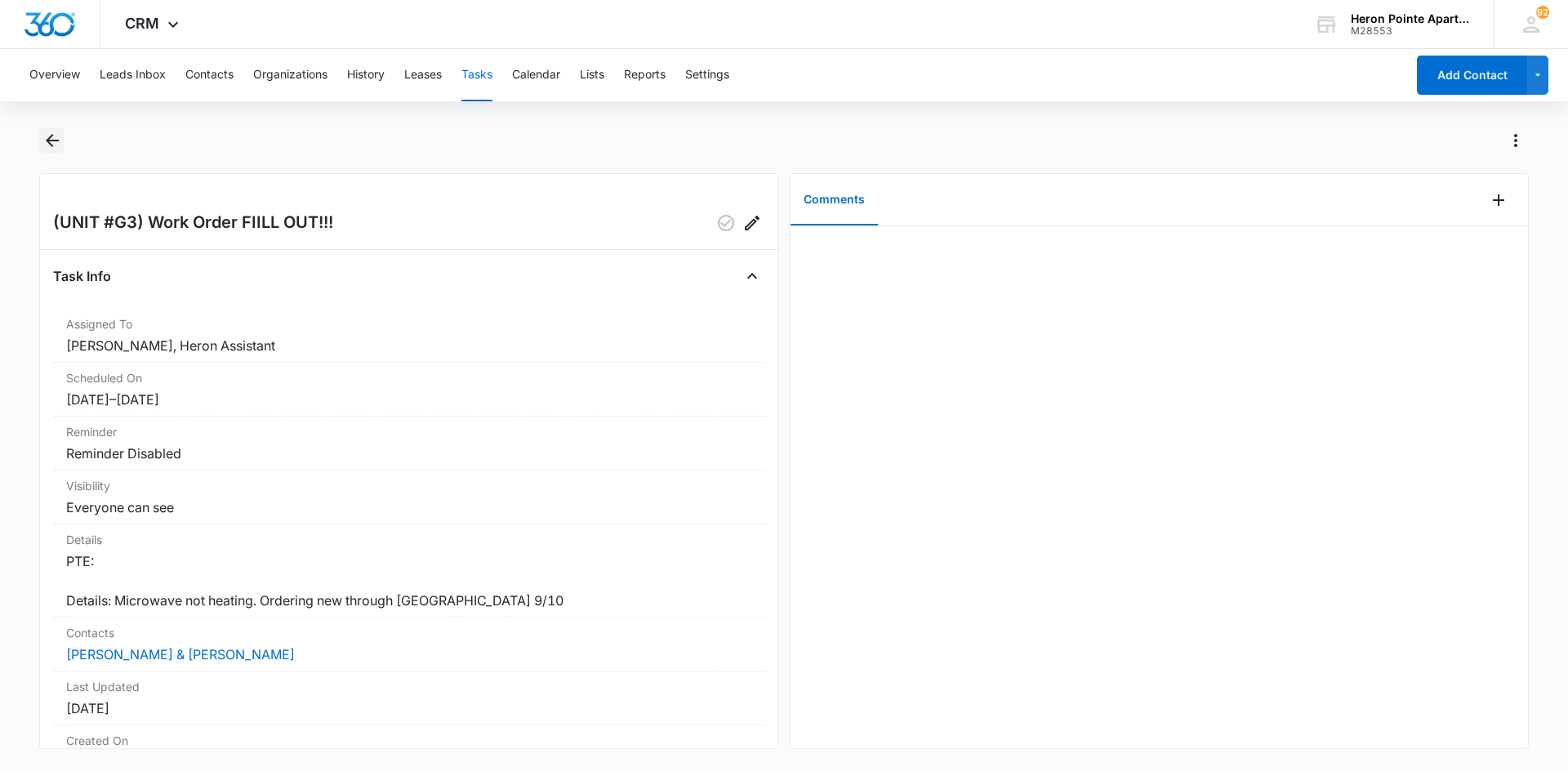
click at [53, 142] on icon "Back" at bounding box center [52, 140] width 20 height 20
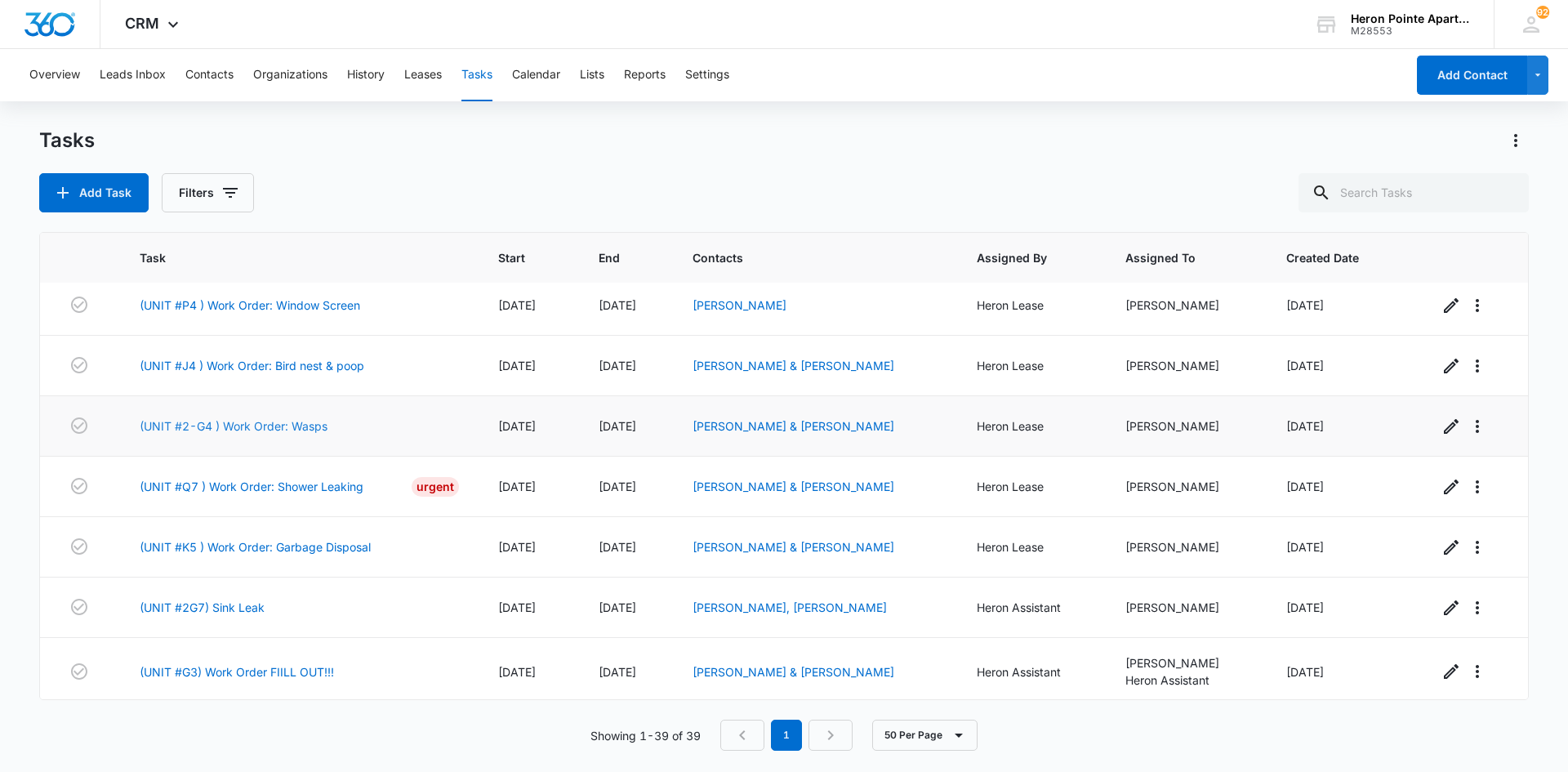
scroll to position [1469, 0]
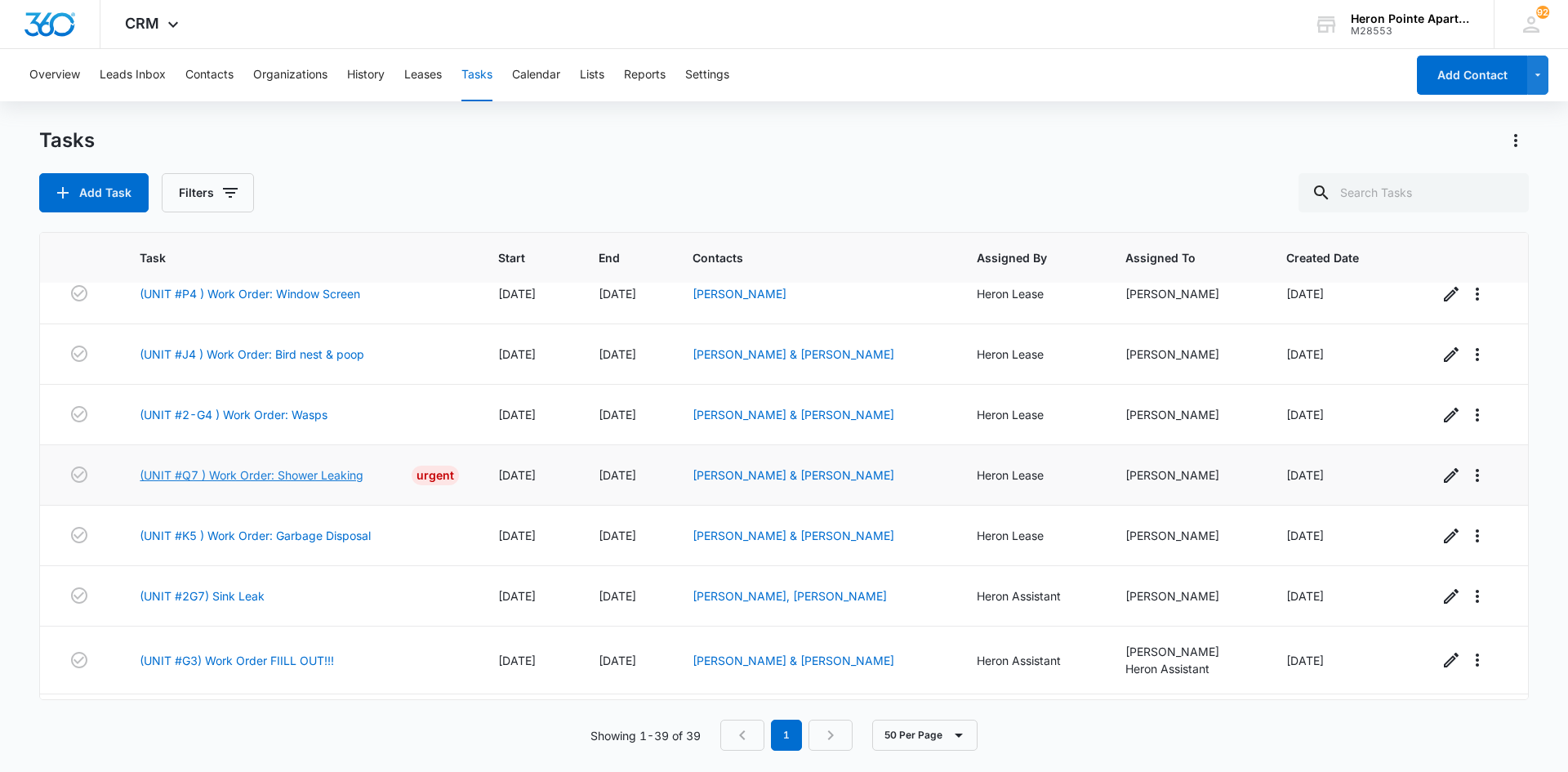
click at [289, 481] on link "(UNIT #Q7 ) Work Order: Shower Leaking" at bounding box center [251, 475] width 224 height 17
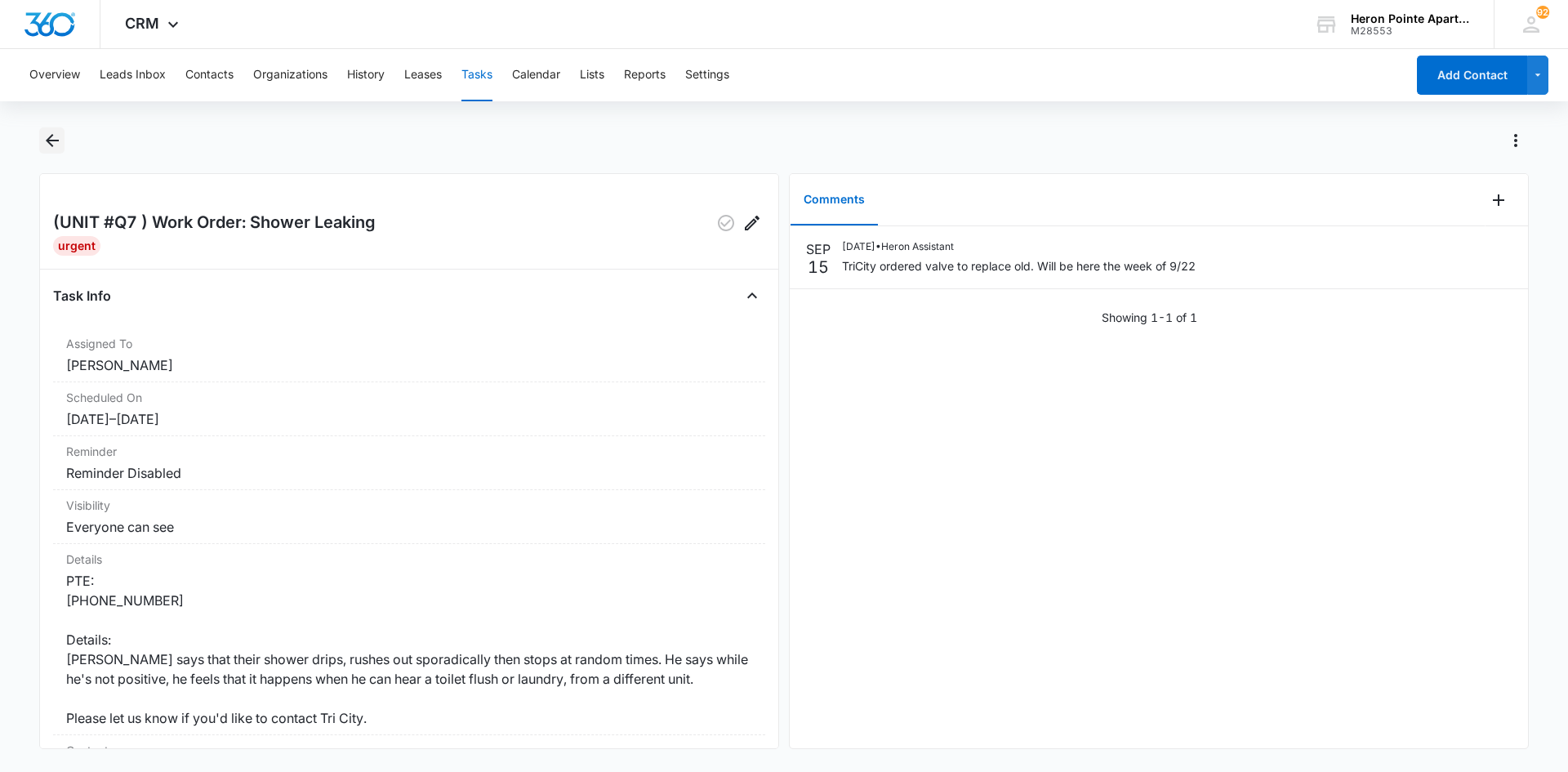
click at [50, 141] on icon "Back" at bounding box center [52, 140] width 13 height 13
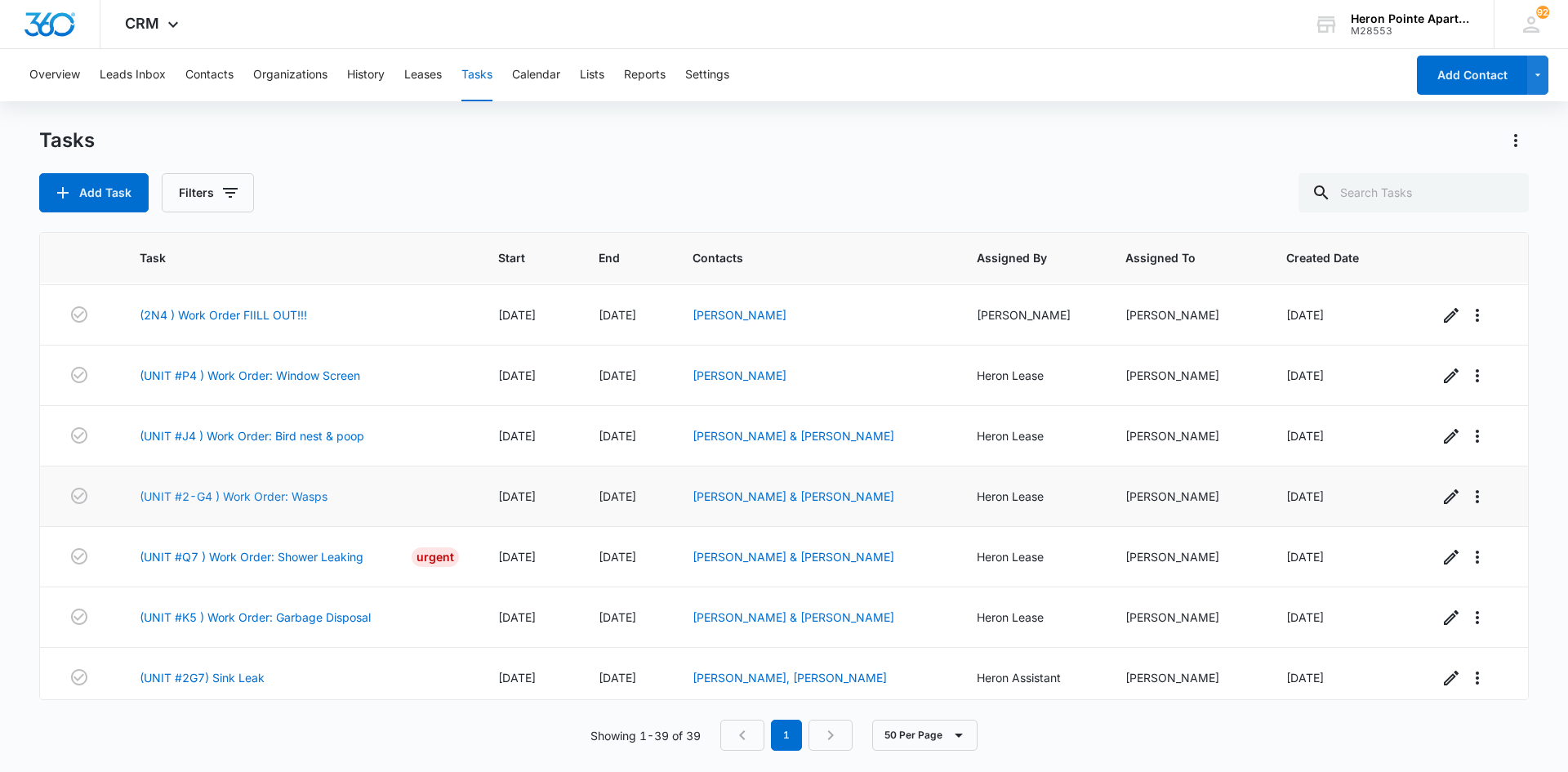
scroll to position [1469, 0]
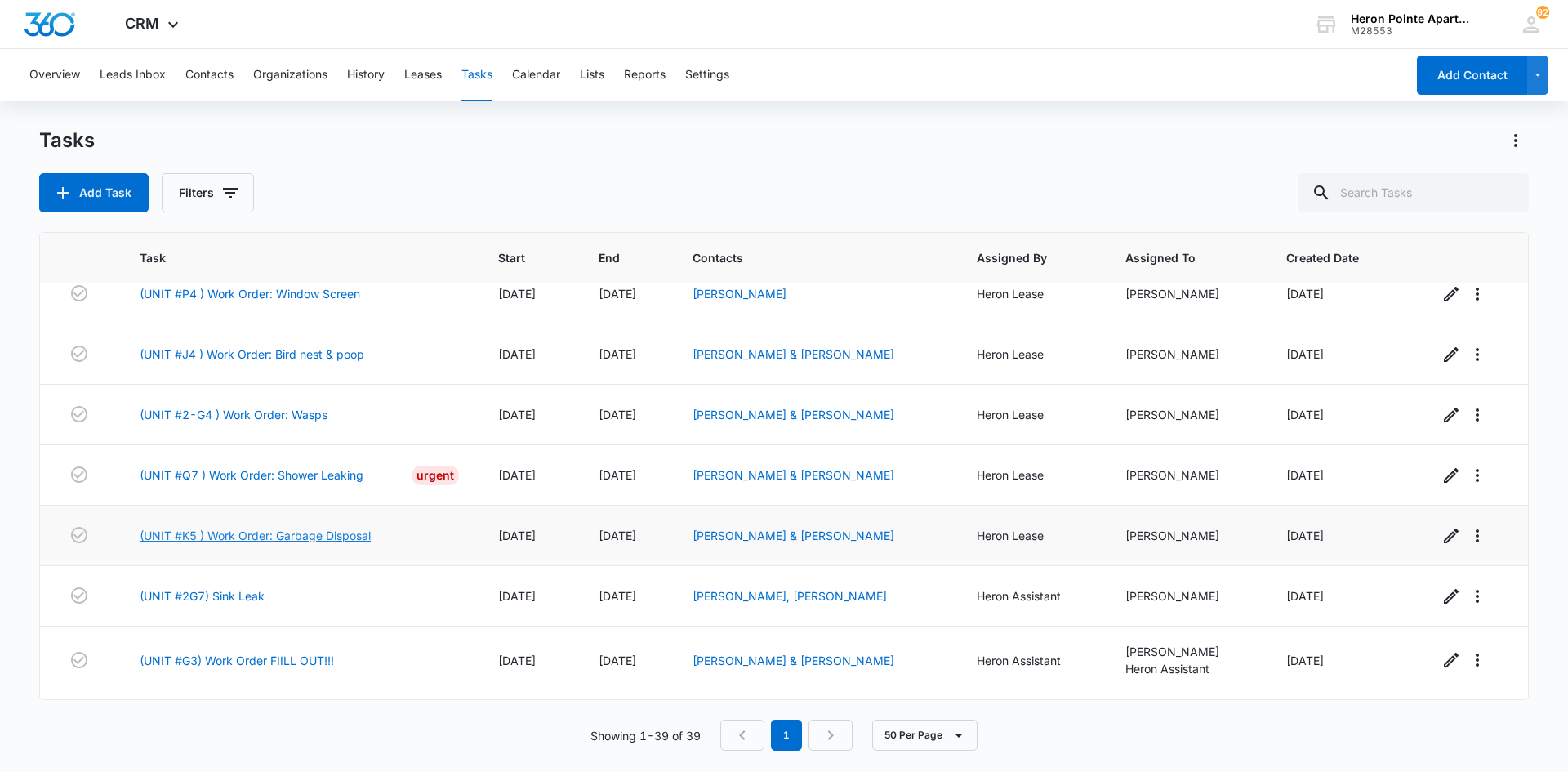
click at [293, 540] on link "(UNIT #K5 ) Work Order: Garbage Disposal" at bounding box center [255, 535] width 231 height 17
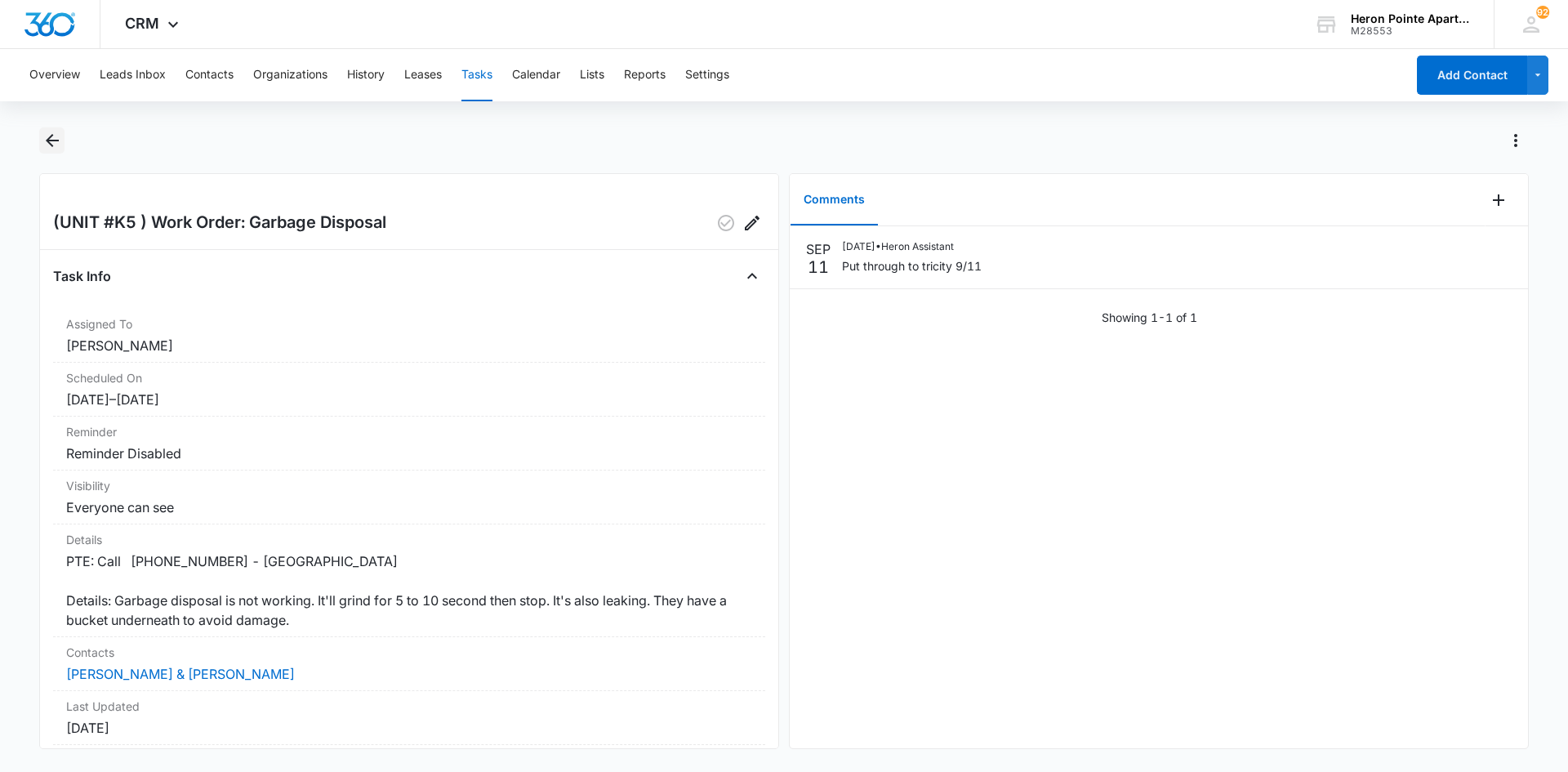
click at [57, 143] on icon "Back" at bounding box center [52, 140] width 20 height 20
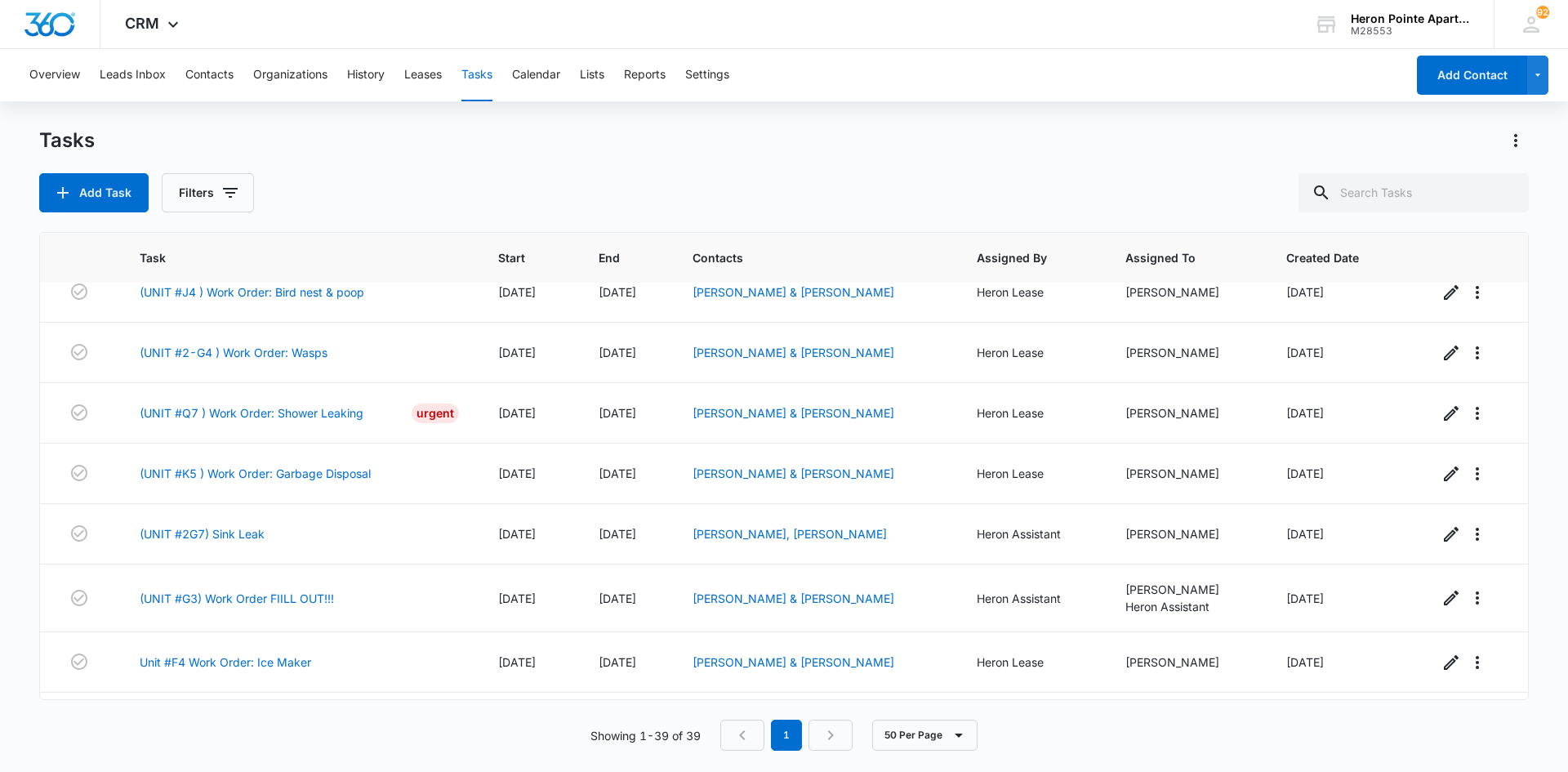
scroll to position [1551, 0]
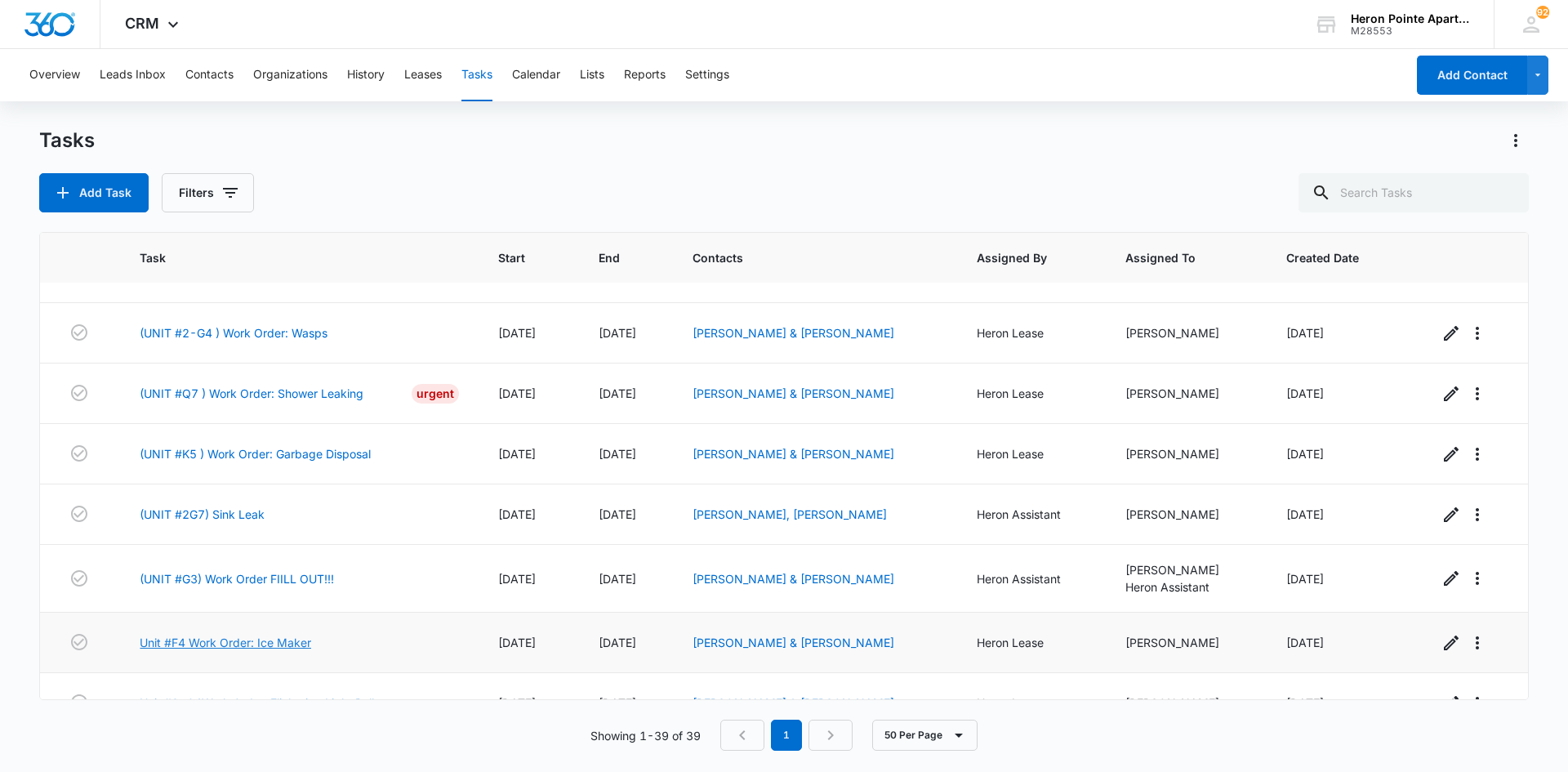
click at [211, 638] on link "Unit #F4 Work Order: Ice Maker" at bounding box center [225, 642] width 171 height 17
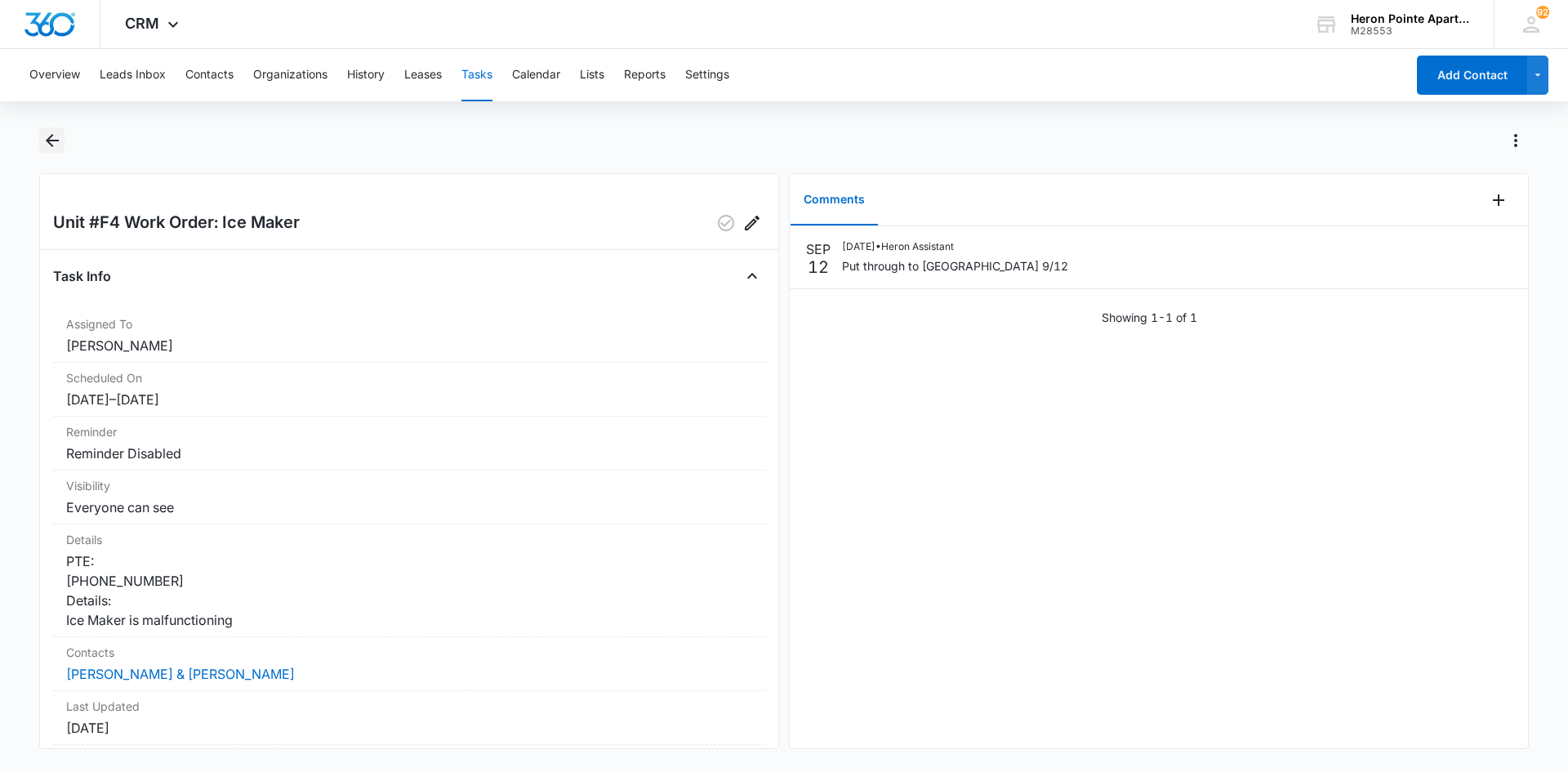
click at [57, 141] on icon "Back" at bounding box center [52, 140] width 13 height 13
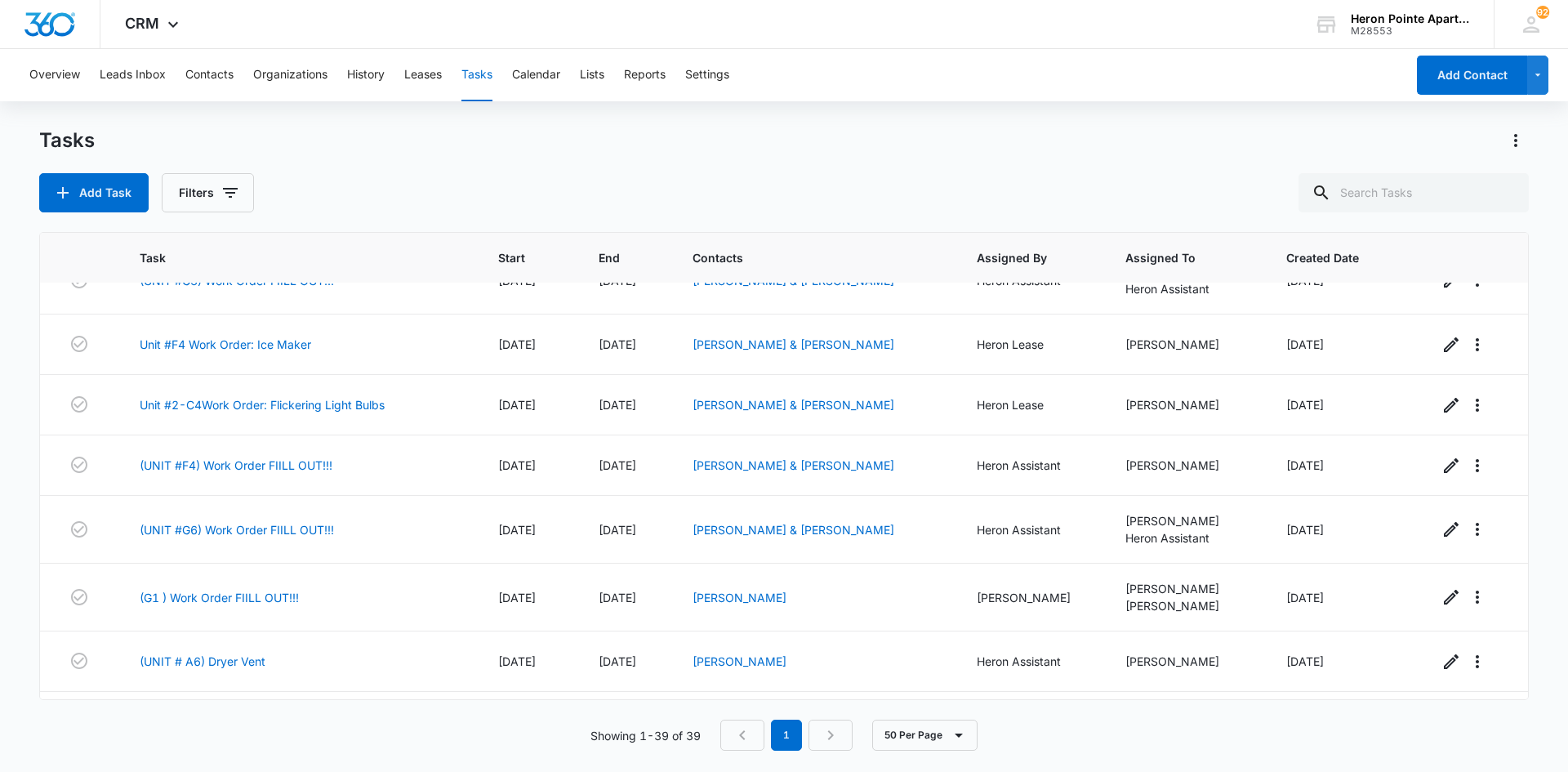
scroll to position [1878, 0]
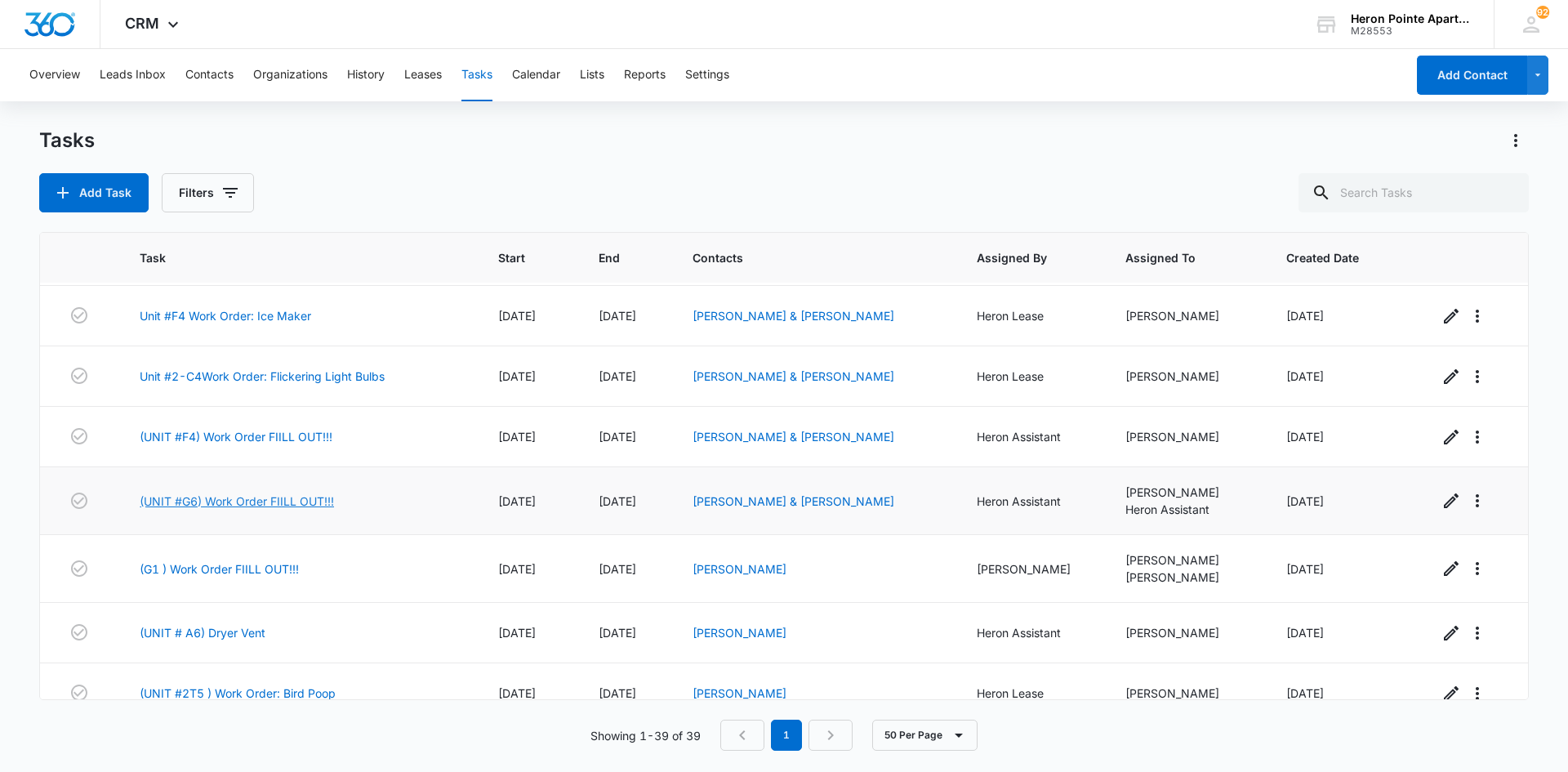
click at [211, 499] on link "(UNIT #G6) Work Order FIILL OUT!!!" at bounding box center [236, 501] width 194 height 17
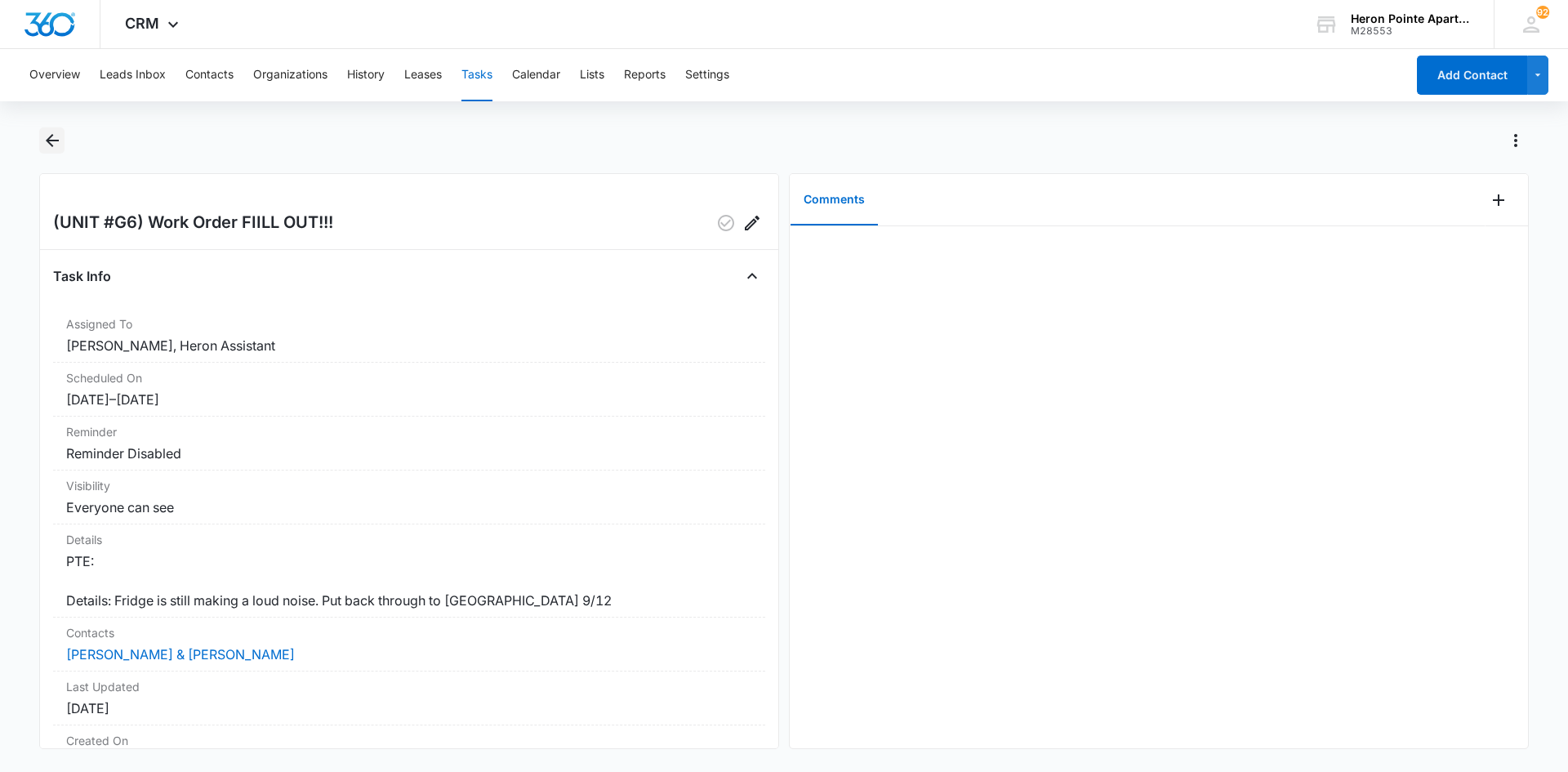
click at [52, 140] on icon "Back" at bounding box center [52, 140] width 13 height 13
